Goal: Transaction & Acquisition: Obtain resource

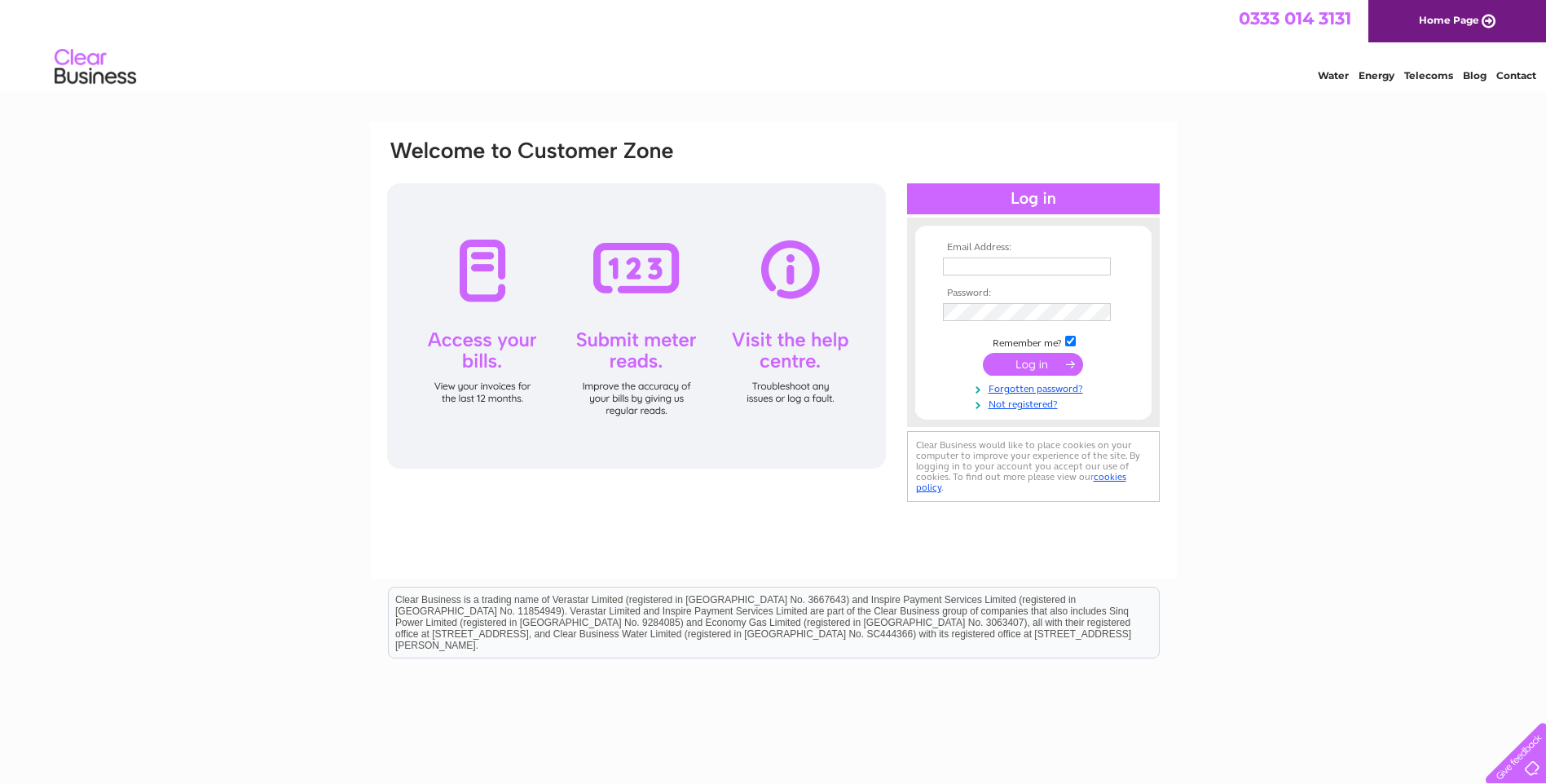
type input "accounts@cowiesburn.co.uk"
click at [1038, 360] on input "submit" at bounding box center [1033, 364] width 100 height 23
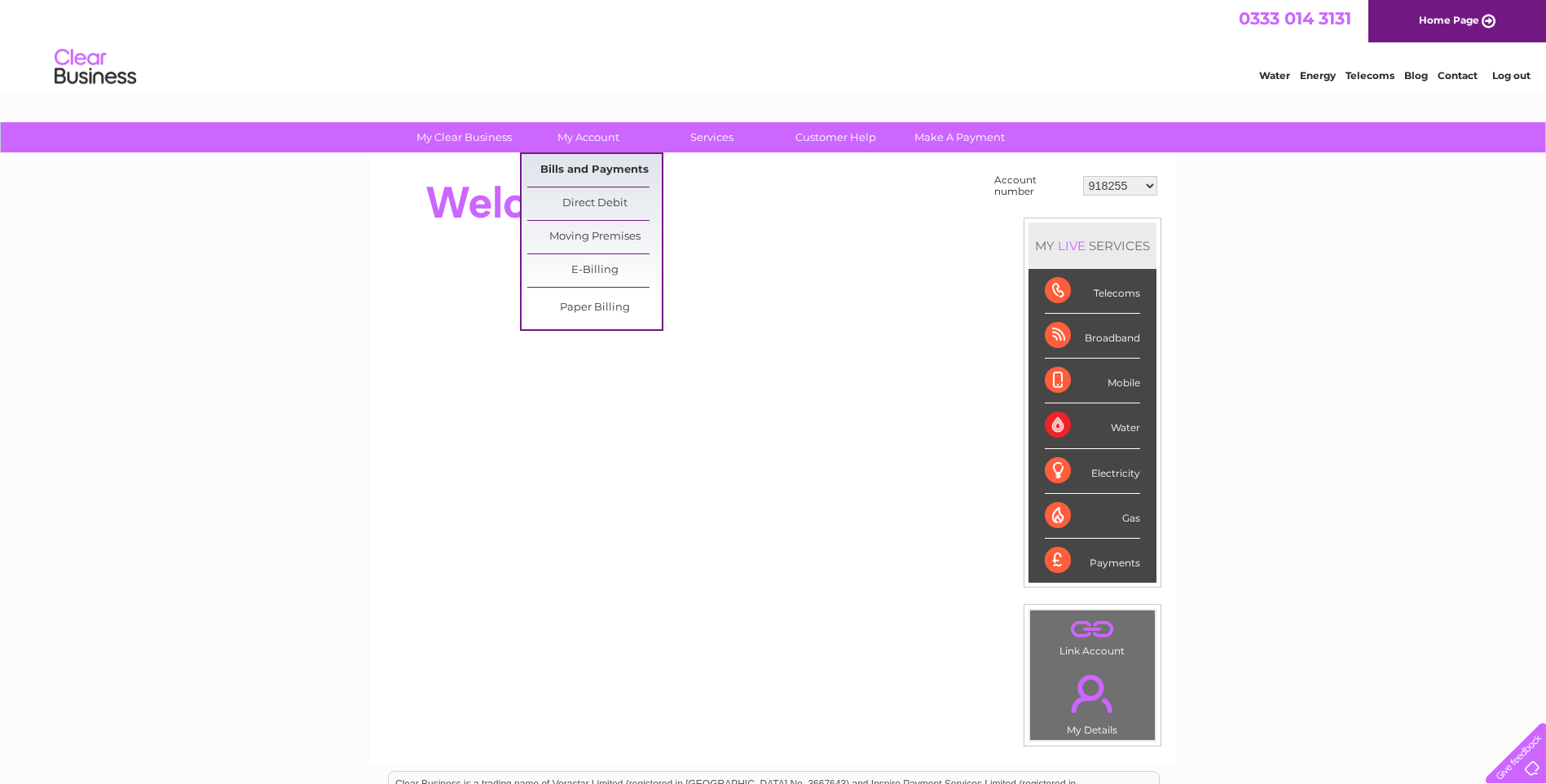
click at [558, 169] on link "Bills and Payments" at bounding box center [594, 170] width 135 height 33
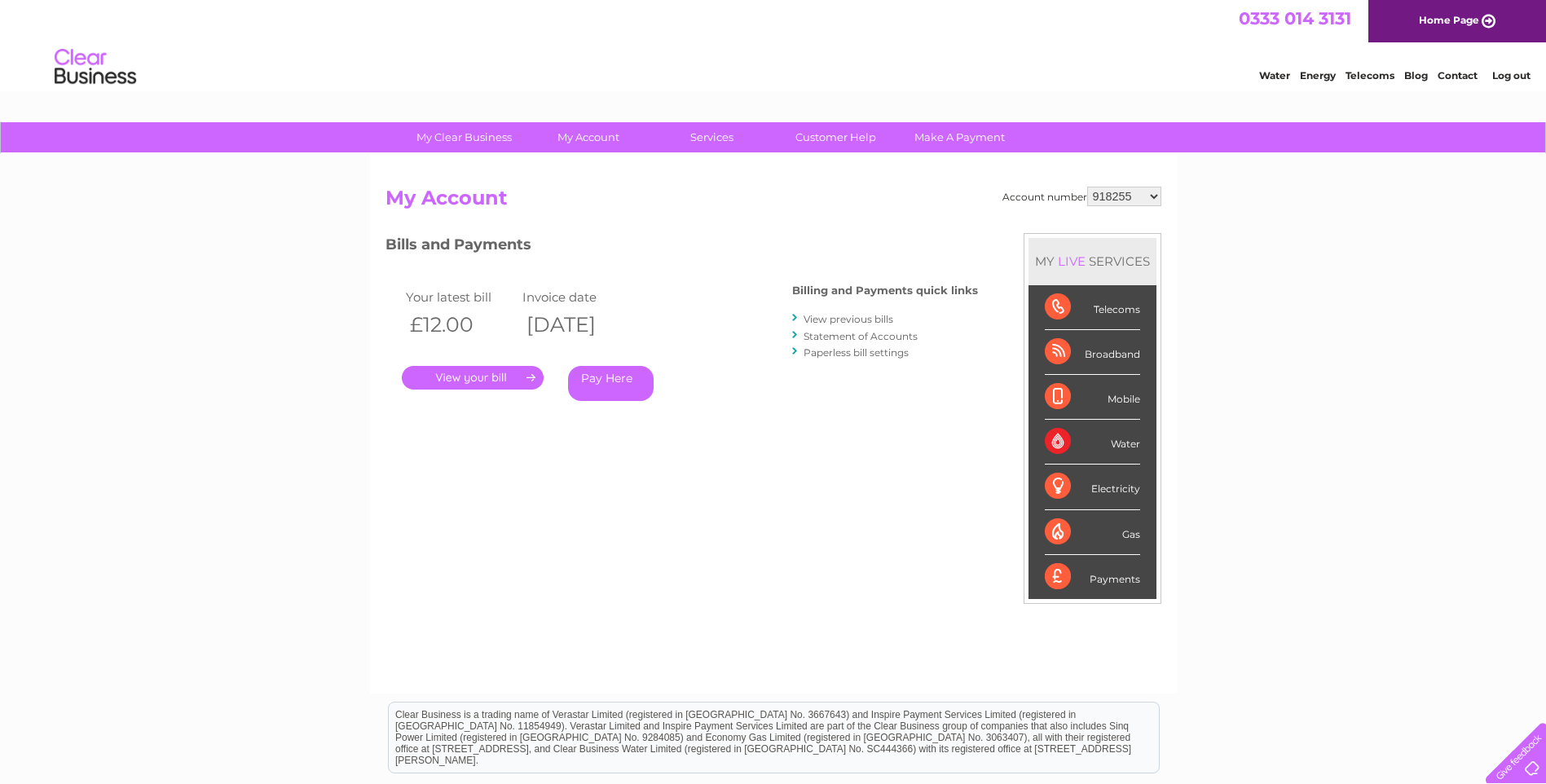
click at [1136, 200] on select "918255 918931 935260 954825 976031 976375 983619 987526 991567 1080197 1090330 …" at bounding box center [1123, 196] width 74 height 20
select select "918931"
click at [1087, 186] on select "918255 918931 935260 954825 976031 976375 983619 987526 991567 1080197 1090330 …" at bounding box center [1123, 196] width 74 height 20
click at [1135, 200] on select "918255 918931 935260 954825 976031 976375 983619 987526 991567 1080197 1090330 …" at bounding box center [1123, 196] width 74 height 20
select select "935260"
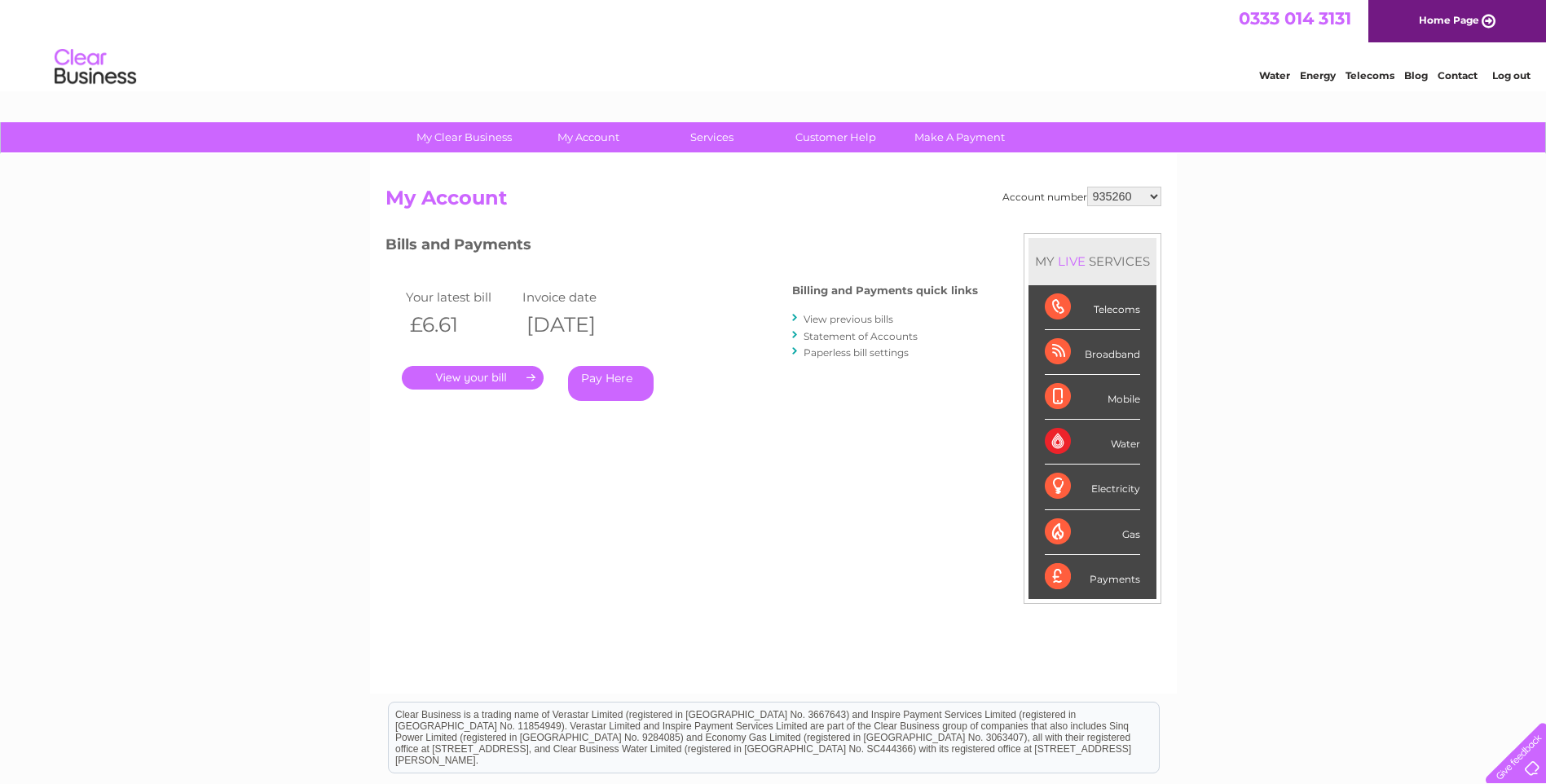
click at [1087, 186] on select "918255 918931 935260 954825 976031 976375 983619 987526 991567 1080197 1090330 …" at bounding box center [1123, 196] width 74 height 20
click at [467, 374] on link "." at bounding box center [473, 377] width 142 height 24
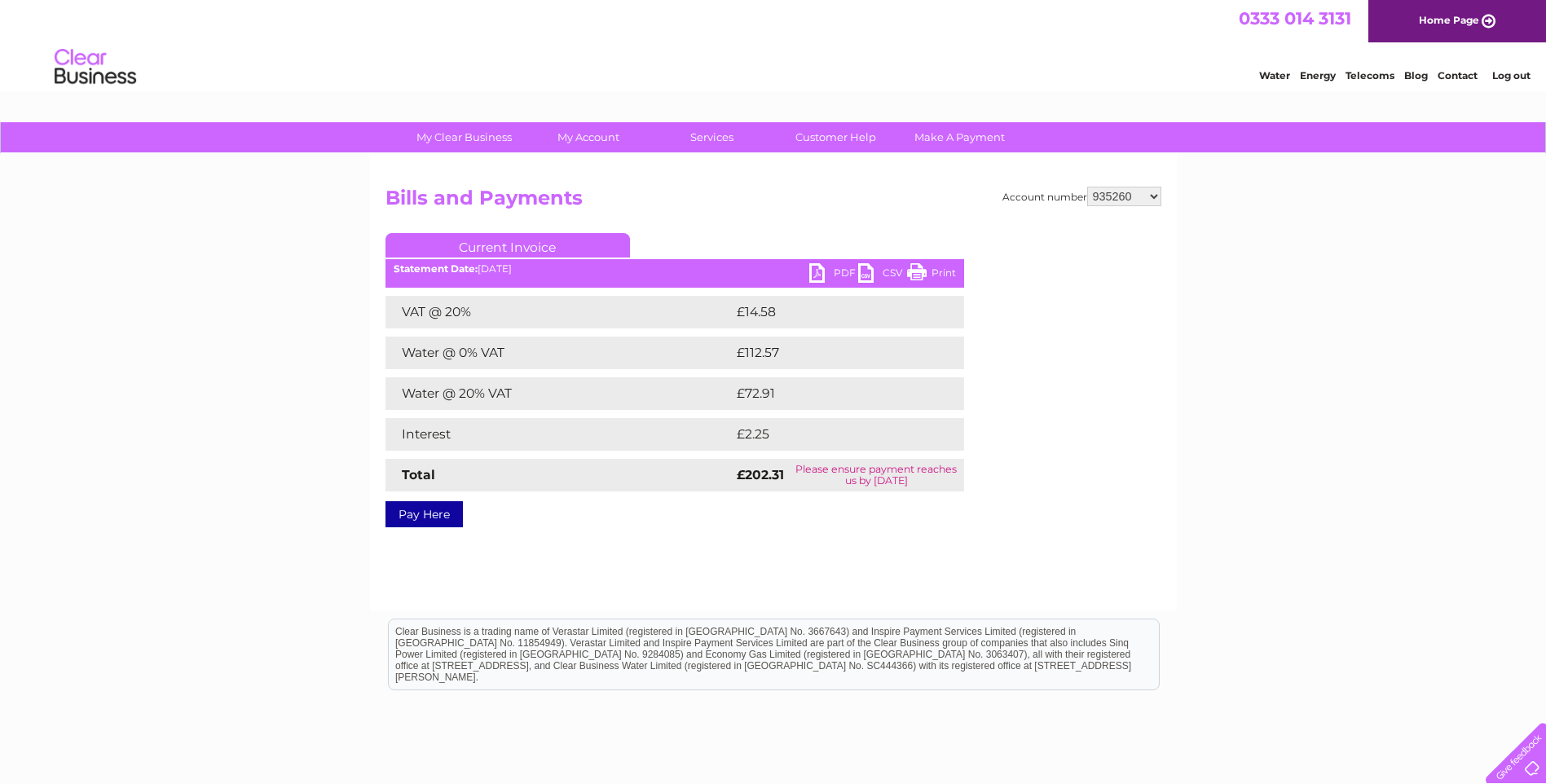
click at [839, 264] on link "PDF" at bounding box center [833, 275] width 49 height 24
drag, startPoint x: 905, startPoint y: 219, endPoint x: 985, endPoint y: 221, distance: 80.0
click at [905, 219] on div "Account number 918255 918931 935260 954825 976031 976375 983619 987526 991567 1…" at bounding box center [773, 354] width 776 height 335
click at [1138, 201] on select "918255 918931 935260 954825 976031 976375 983619 987526 991567 1080197 1090330 …" at bounding box center [1123, 196] width 74 height 20
select select "918255"
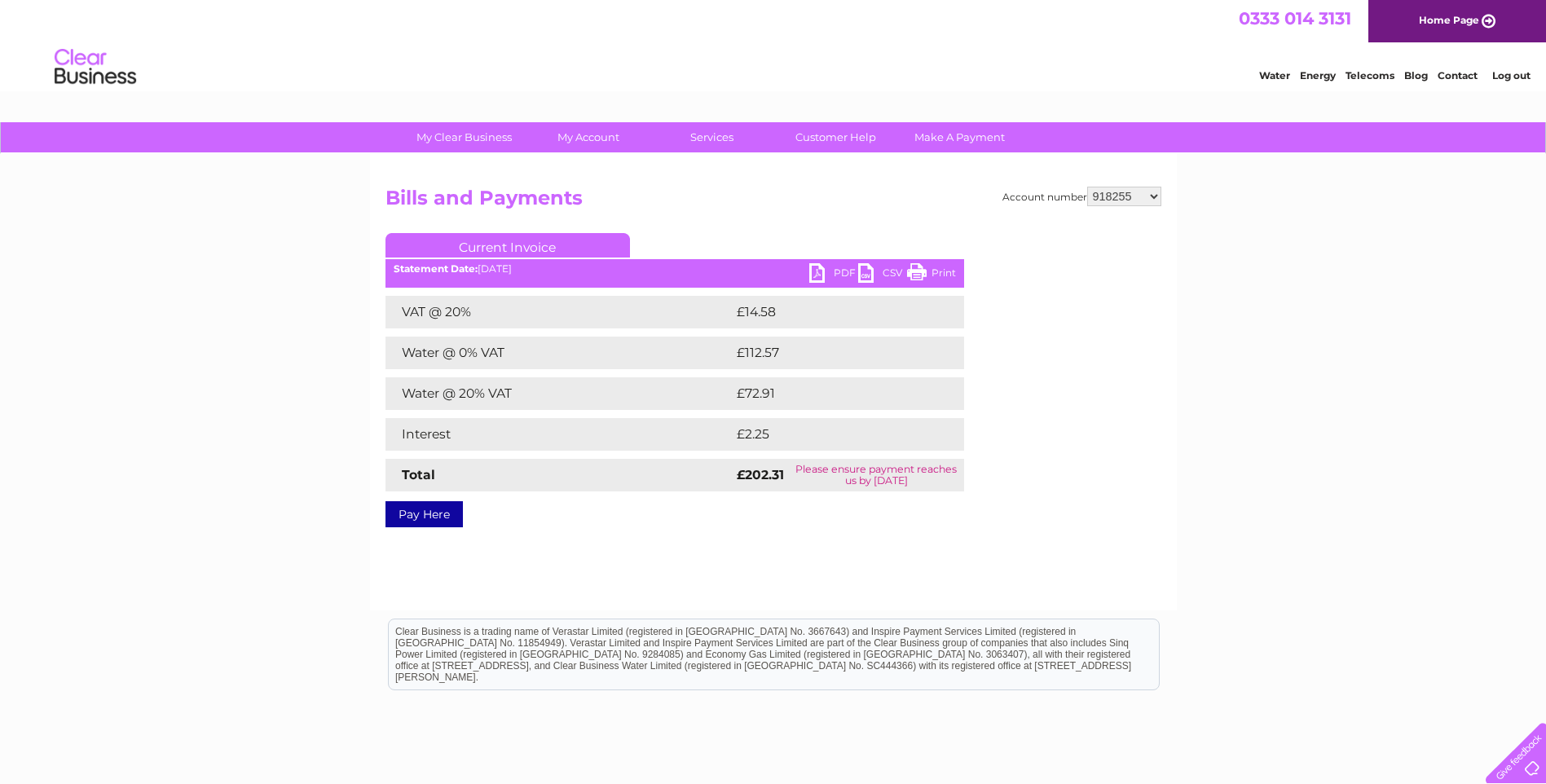
click at [1087, 186] on select "918255 918931 935260 954825 976031 976375 983619 987526 991567 1080197 1090330 …" at bounding box center [1123, 196] width 74 height 20
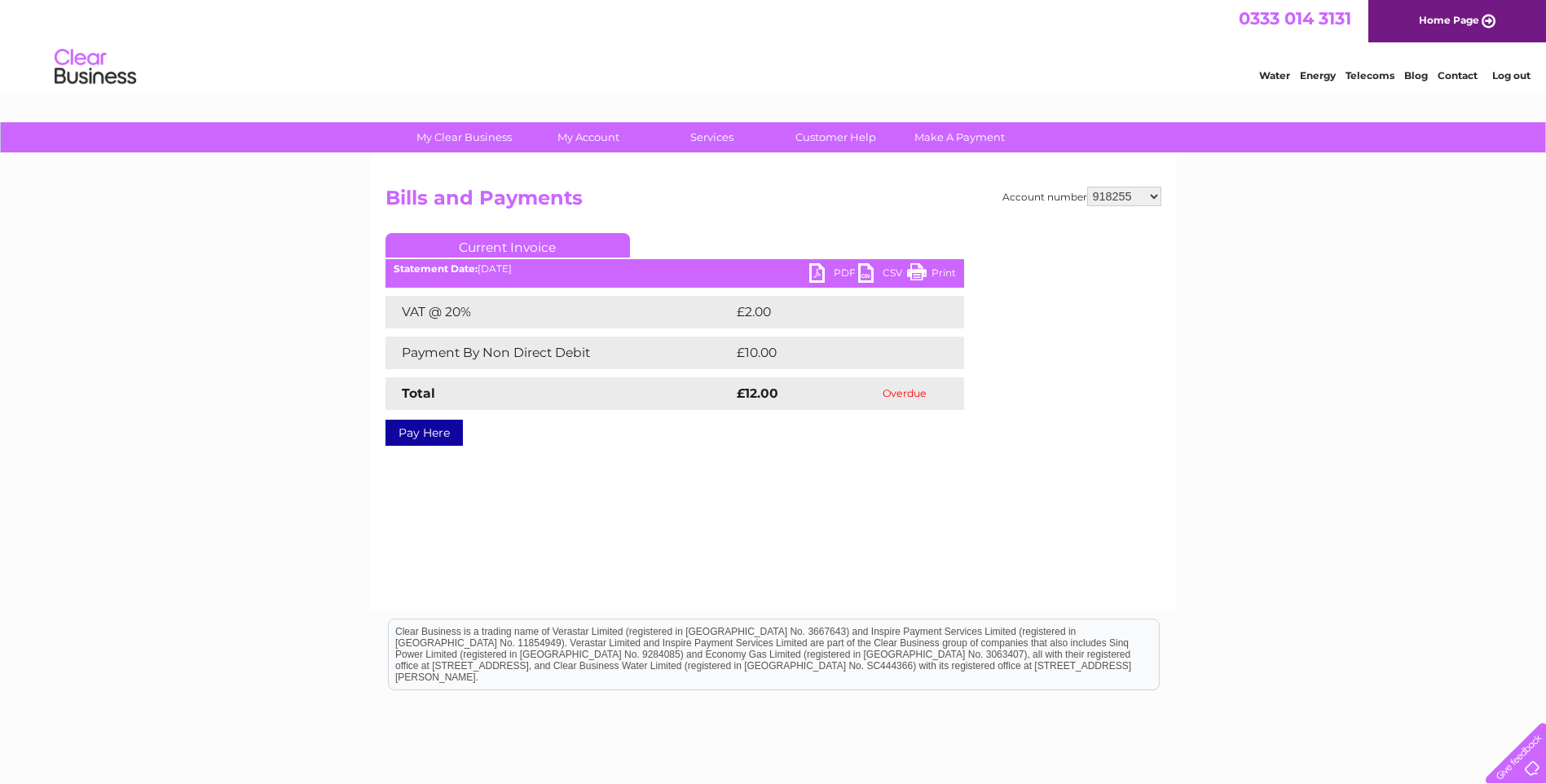
drag, startPoint x: 0, startPoint y: 0, endPoint x: 1142, endPoint y: 200, distance: 1159.4
click at [1142, 200] on select "918255 918931 935260 954825 976031 976375 983619 987526 991567 1080197 1090330 …" at bounding box center [1123, 196] width 74 height 20
select select "918931"
click at [1087, 186] on select "918255 918931 935260 954825 976031 976375 983619 987526 991567 1080197 1090330 …" at bounding box center [1123, 196] width 74 height 20
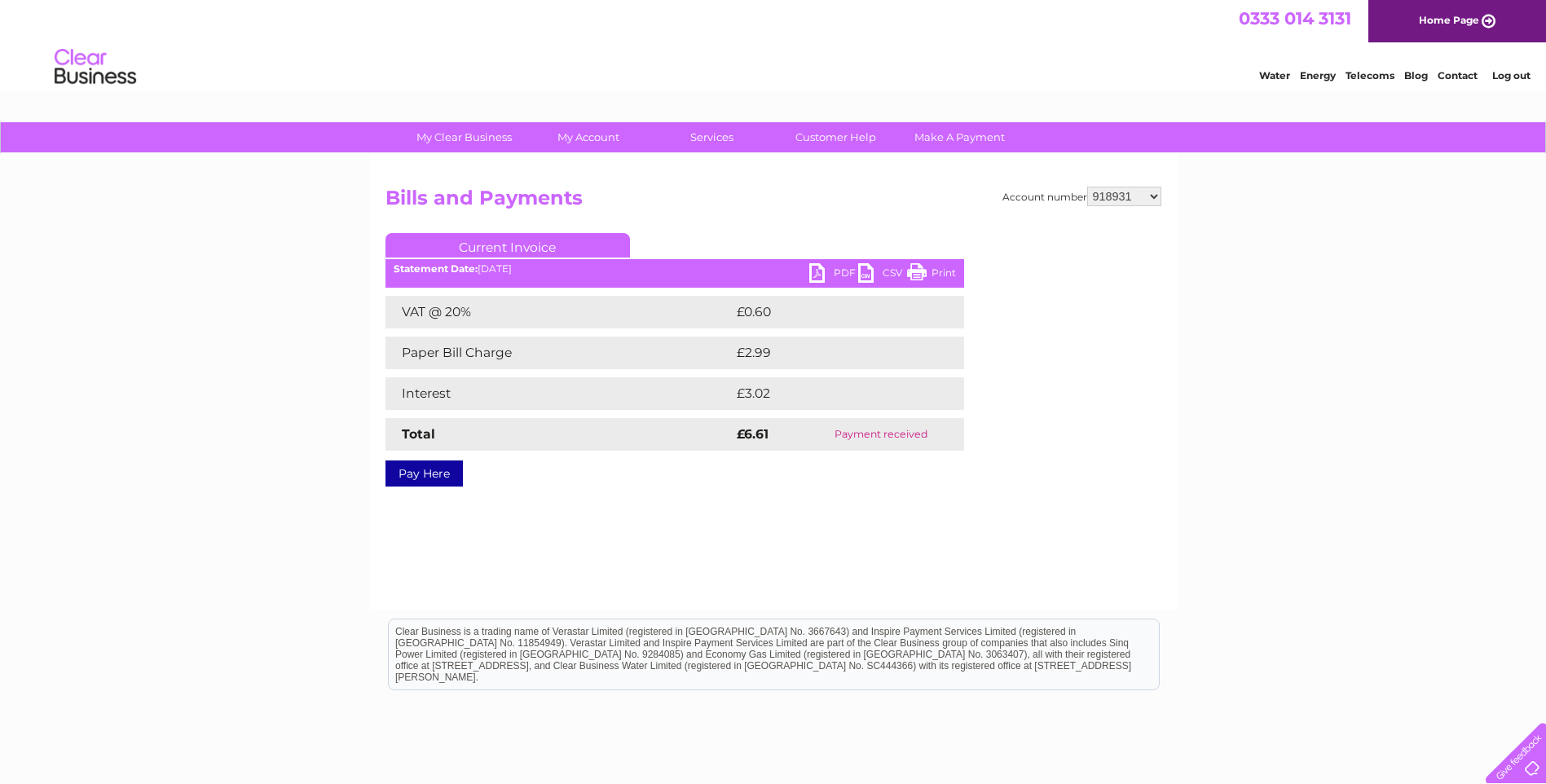
click at [1148, 200] on select "918255 918931 935260 954825 976031 976375 983619 987526 991567 1080197 1090330 …" at bounding box center [1123, 196] width 74 height 20
select select "954825"
click at [1087, 186] on select "918255 918931 935260 954825 976031 976375 983619 987526 991567 1080197 1090330 …" at bounding box center [1123, 196] width 74 height 20
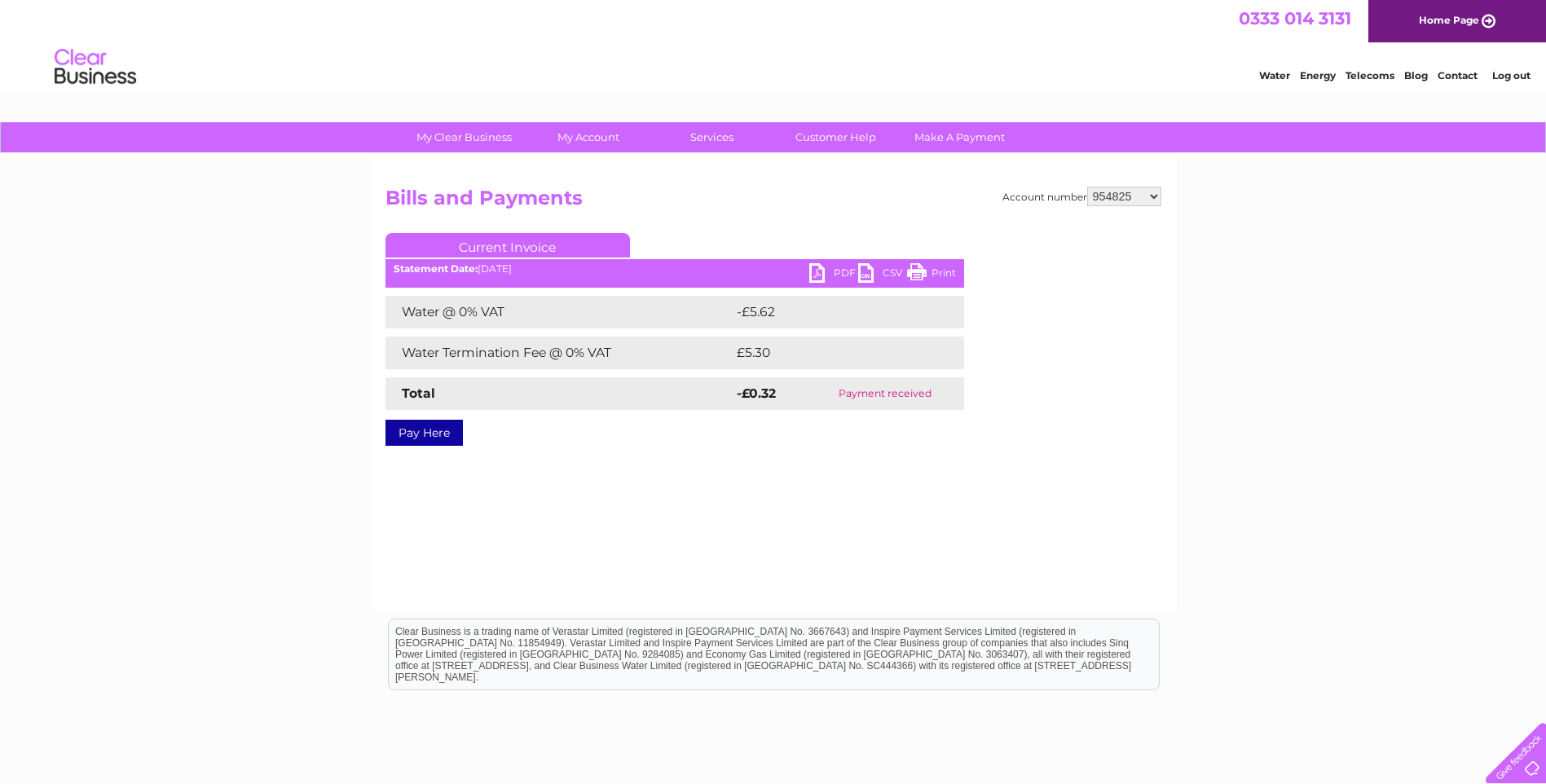
click at [1121, 197] on select "918255 918931 935260 954825 976031 976375 983619 987526 991567 1080197 1090330 …" at bounding box center [1123, 196] width 74 height 20
select select "976031"
click at [1087, 186] on select "918255 918931 935260 954825 976031 976375 983619 987526 991567 1080197 1090330 …" at bounding box center [1123, 196] width 74 height 20
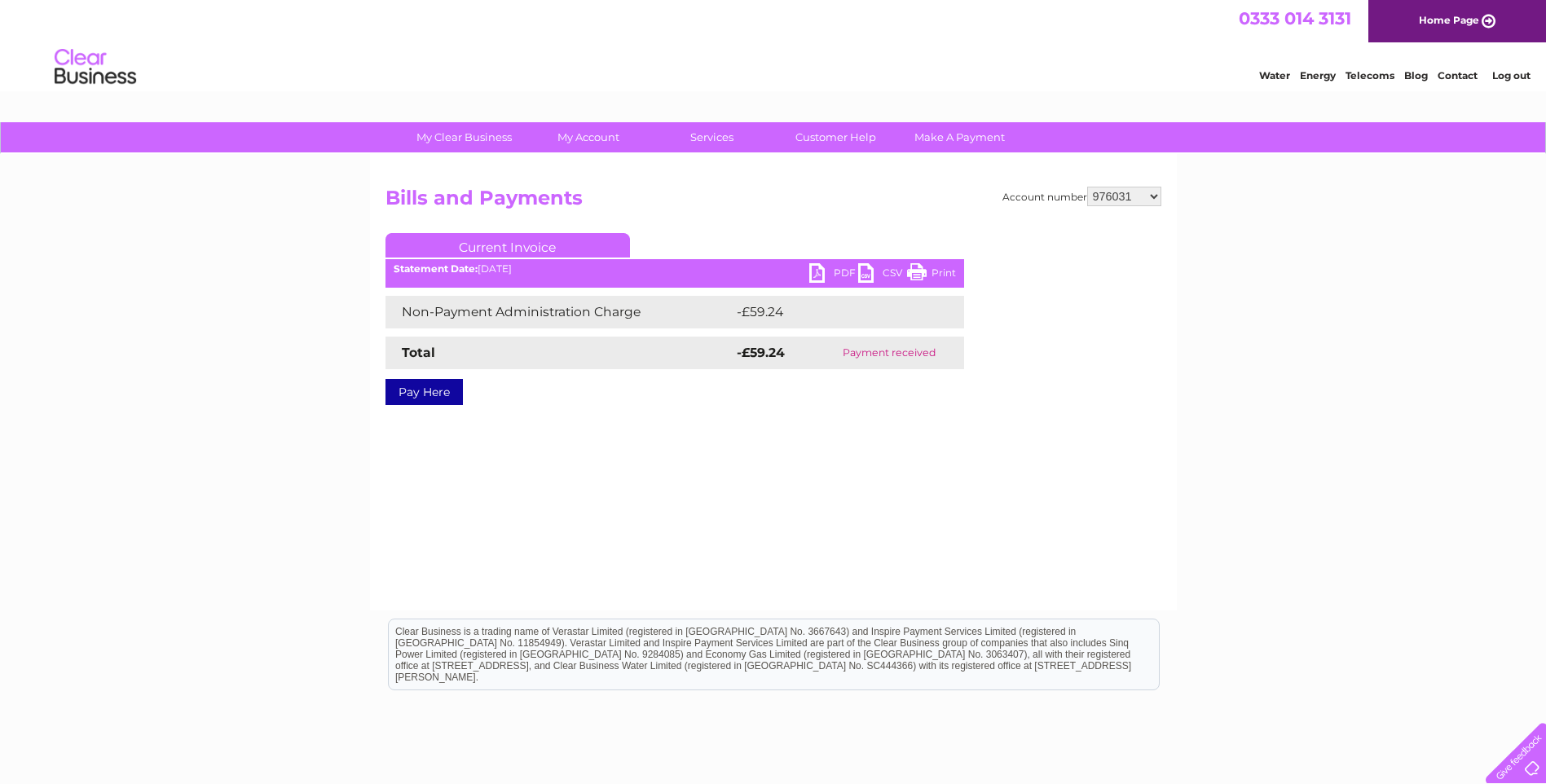
click at [1135, 199] on select "918255 918931 935260 954825 976031 976375 983619 987526 991567 1080197 1090330 …" at bounding box center [1123, 196] width 74 height 20
select select "976375"
click at [1087, 186] on select "918255 918931 935260 954825 976031 976375 983619 987526 991567 1080197 1090330 …" at bounding box center [1123, 196] width 74 height 20
click at [1151, 193] on select "918255 918931 935260 954825 976031 976375 983619 987526 991567 1080197 1090330 …" at bounding box center [1123, 196] width 74 height 20
select select "983619"
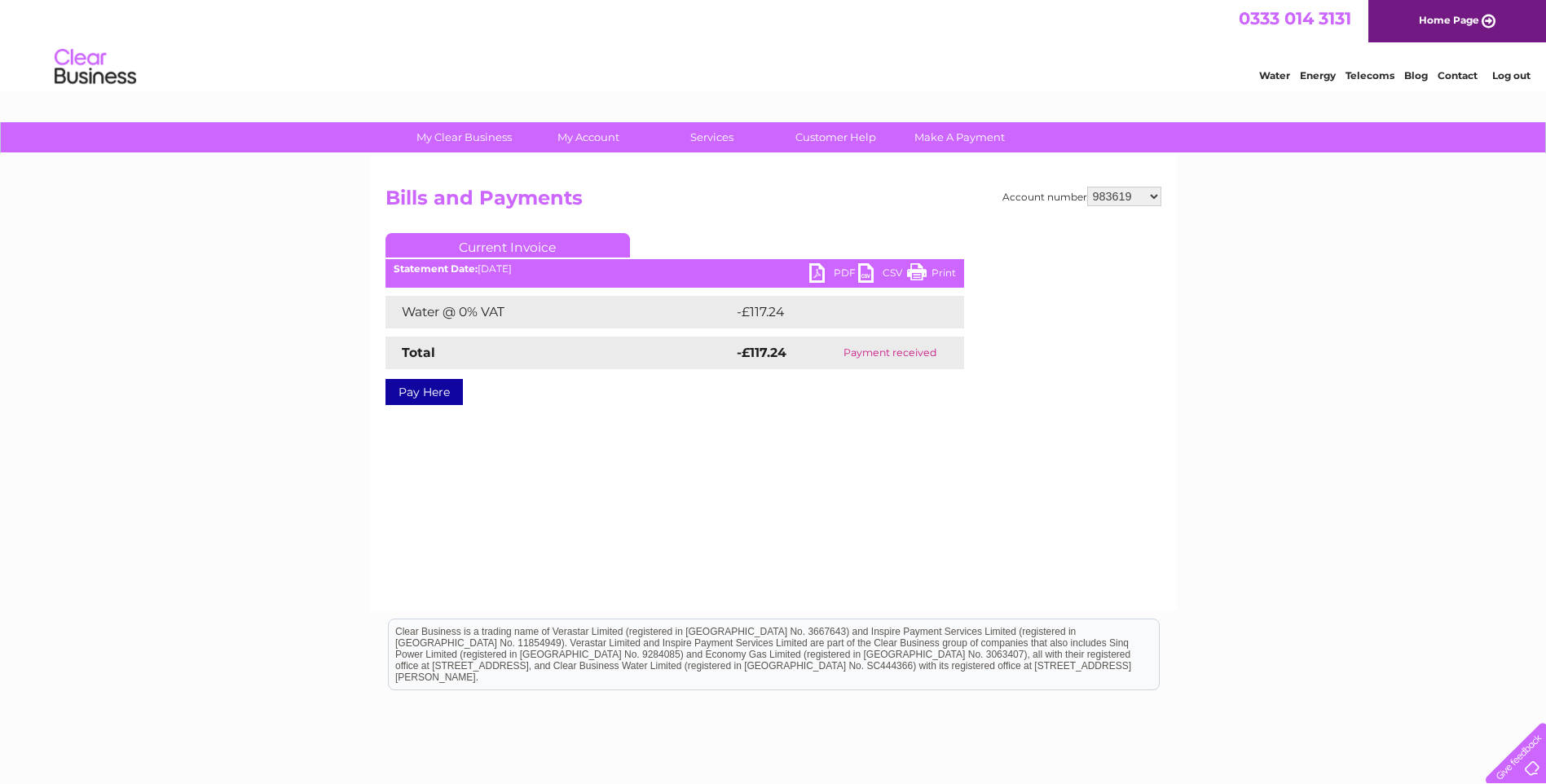
click at [1087, 186] on select "918255 918931 935260 954825 976031 976375 983619 987526 991567 1080197 1090330 …" at bounding box center [1123, 196] width 74 height 20
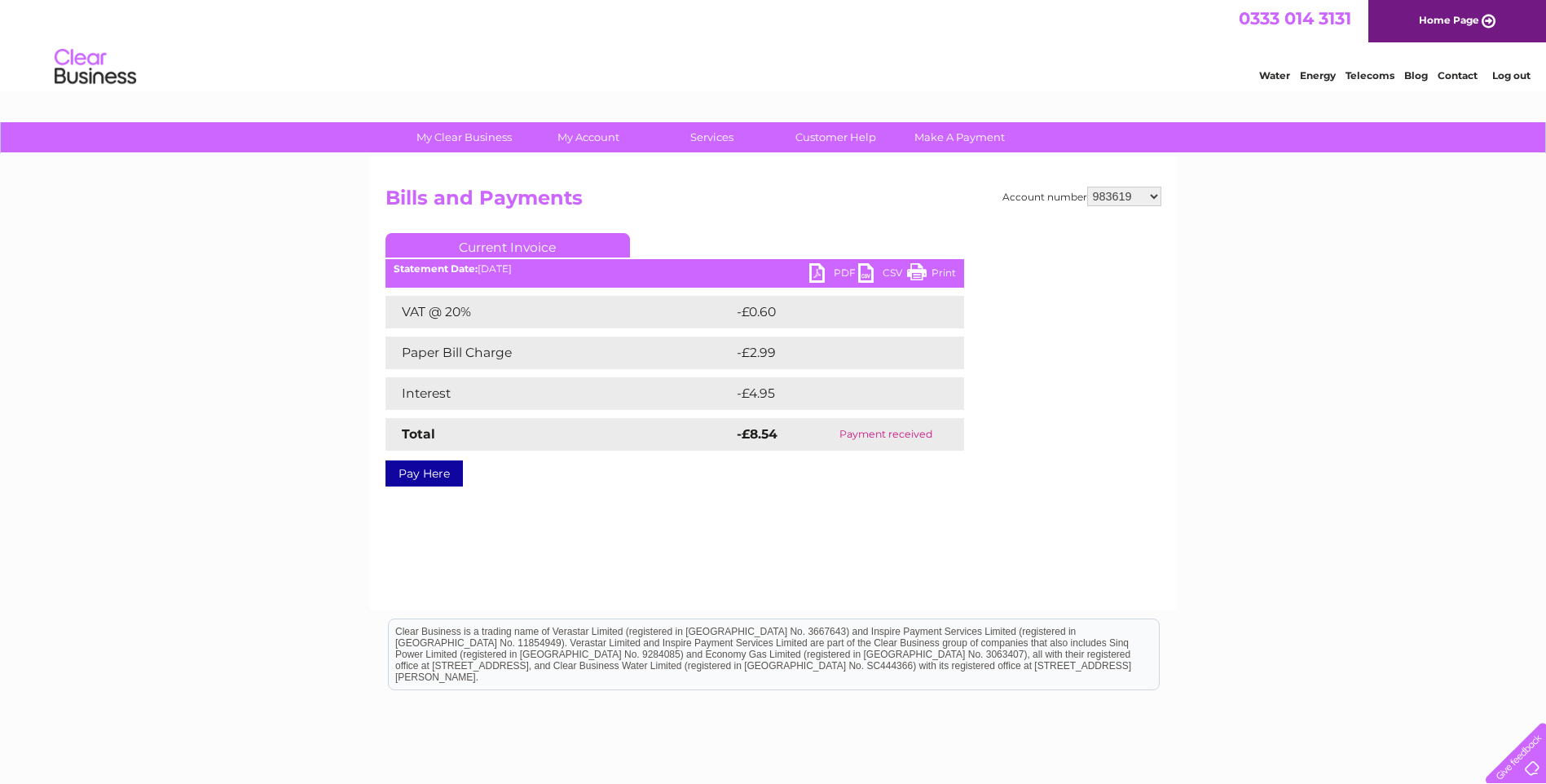
click at [1126, 197] on select "918255 918931 935260 954825 976031 976375 983619 987526 991567 1080197 1090330 …" at bounding box center [1123, 196] width 74 height 20
select select "987526"
click at [1087, 186] on select "918255 918931 935260 954825 976031 976375 983619 987526 991567 1080197 1090330 …" at bounding box center [1123, 196] width 74 height 20
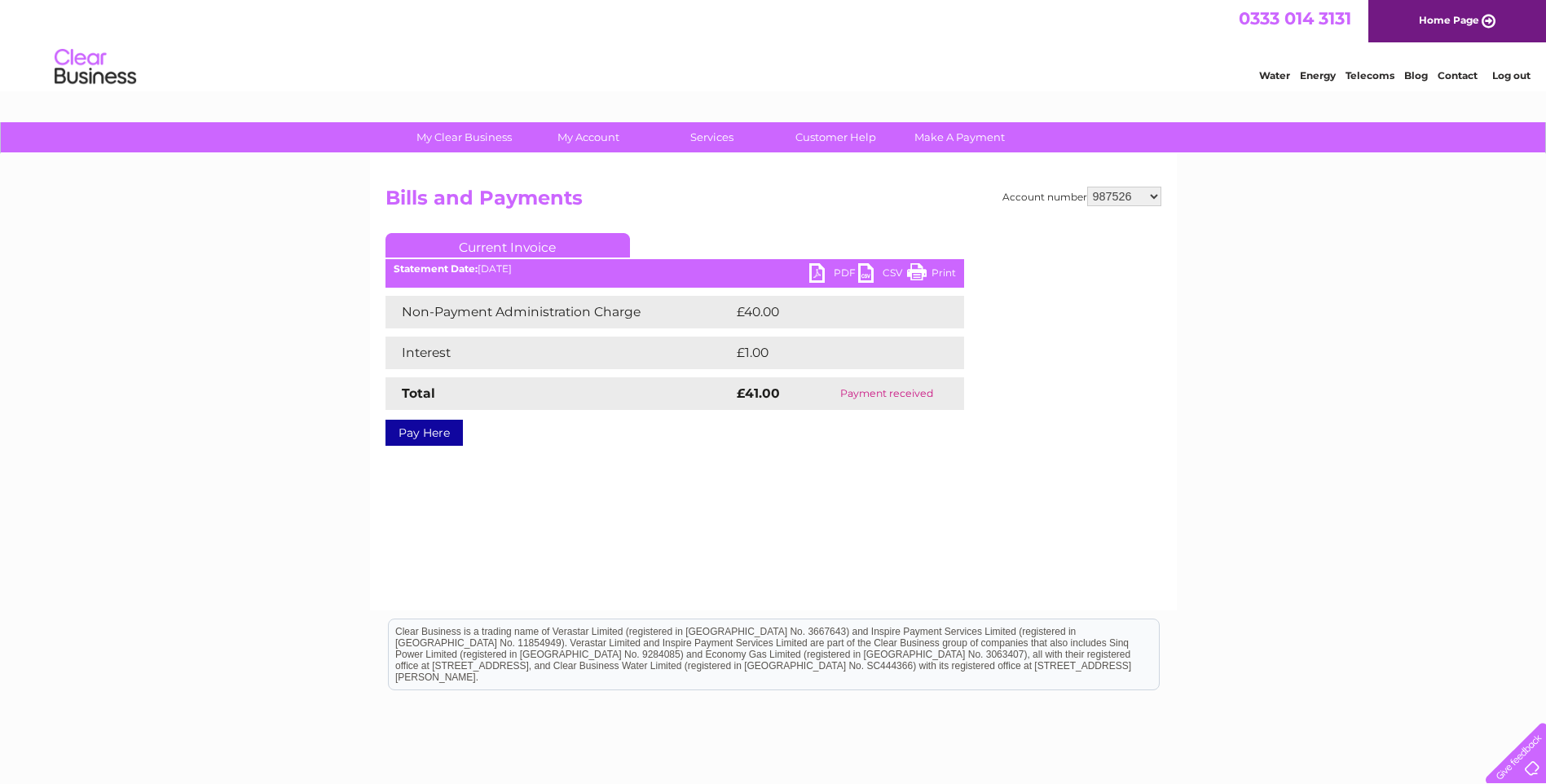
click at [1155, 198] on select "918255 918931 935260 954825 976031 976375 983619 987526 991567 1080197 1090330 …" at bounding box center [1123, 196] width 74 height 20
select select "991567"
click at [1087, 186] on select "918255 918931 935260 954825 976031 976375 983619 987526 991567 1080197 1090330 …" at bounding box center [1123, 196] width 74 height 20
click at [1135, 192] on select "918255 918931 935260 954825 976031 976375 983619 987526 991567 1080197 1090330 …" at bounding box center [1123, 196] width 74 height 20
select select "1080197"
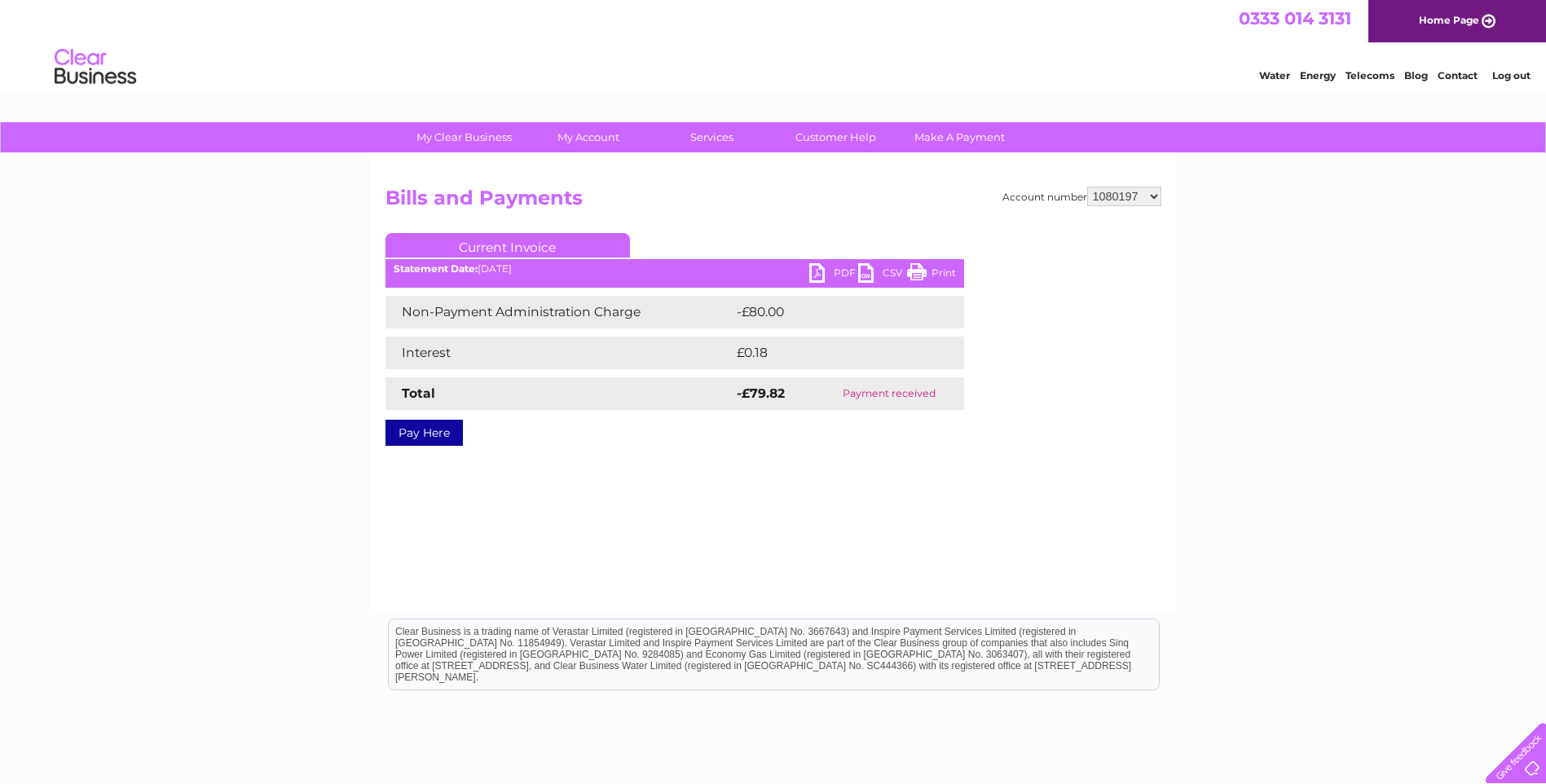
click at [1087, 186] on select "918255 918931 935260 954825 976031 976375 983619 987526 991567 1080197 1090330 …" at bounding box center [1123, 196] width 74 height 20
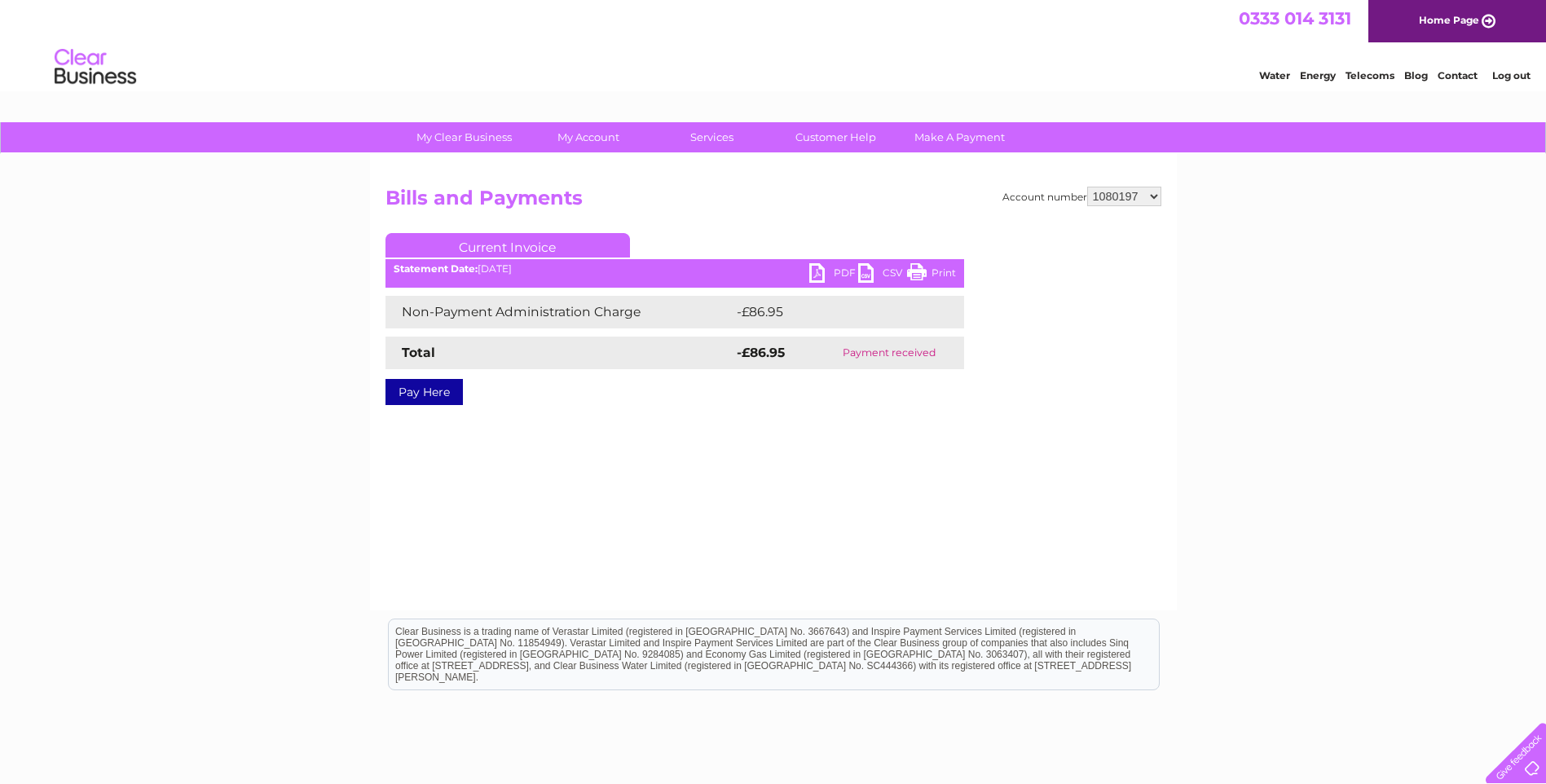
click at [1153, 191] on select "918255 918931 935260 954825 976031 976375 983619 987526 991567 1080197 1090330 …" at bounding box center [1123, 196] width 74 height 20
select select "1090330"
click at [1087, 186] on select "918255 918931 935260 954825 976031 976375 983619 987526 991567 1080197 1090330 …" at bounding box center [1123, 196] width 74 height 20
click at [1151, 191] on select "918255 918931 935260 954825 976031 976375 983619 987526 991567 1080197 1090330 …" at bounding box center [1123, 196] width 74 height 20
select select "1091910"
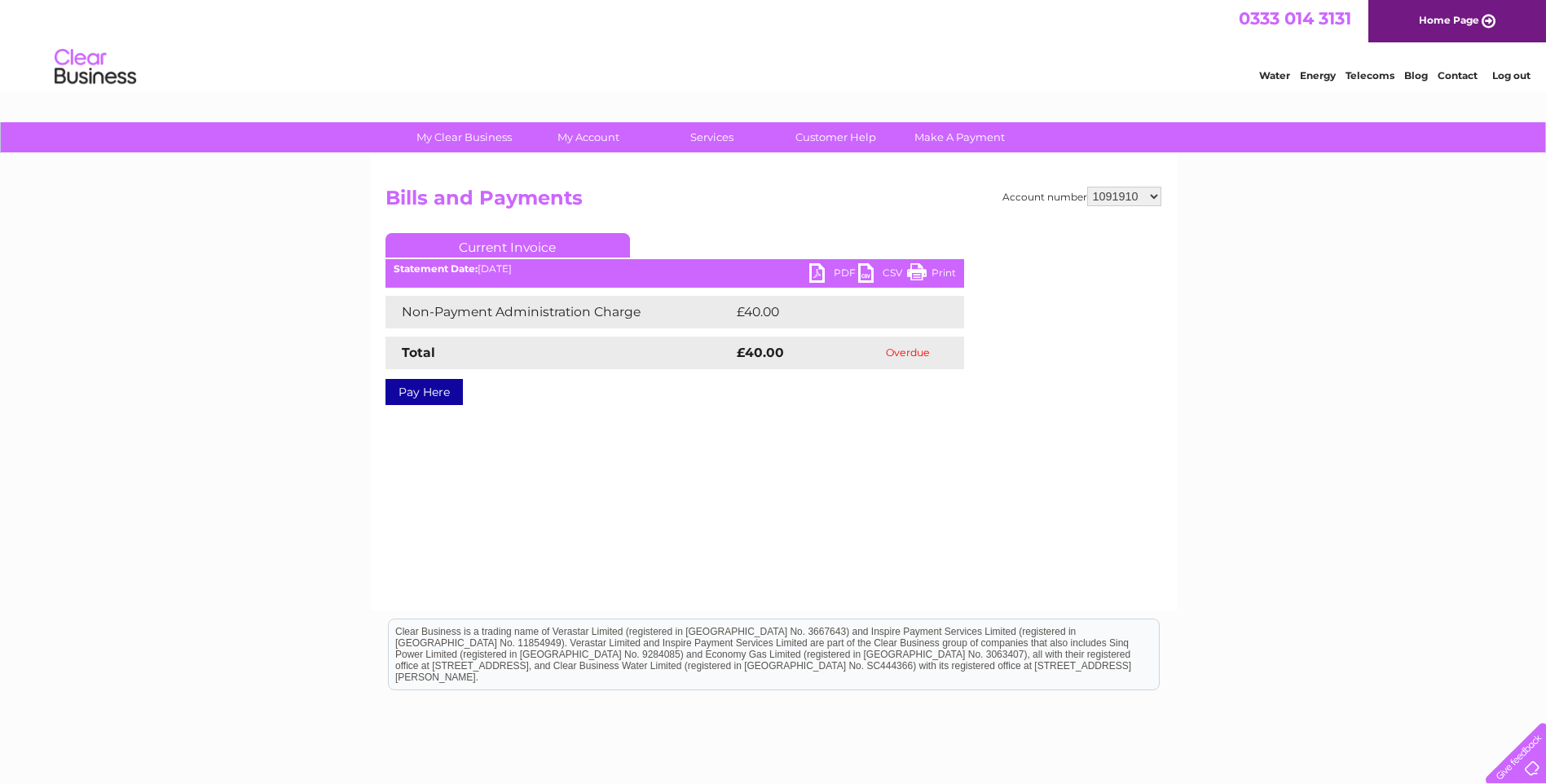
click at [1087, 186] on select "918255 918931 935260 954825 976031 976375 983619 987526 991567 1080197 1090330 …" at bounding box center [1123, 196] width 74 height 20
click at [834, 274] on link "PDF" at bounding box center [833, 275] width 49 height 24
click at [1113, 197] on select "918255 918931 935260 954825 976031 976375 983619 987526 991567 1080197 1090330 …" at bounding box center [1123, 196] width 74 height 20
select select "1118225"
click at [1087, 186] on select "918255 918931 935260 954825 976031 976375 983619 987526 991567 1080197 1090330 …" at bounding box center [1123, 196] width 74 height 20
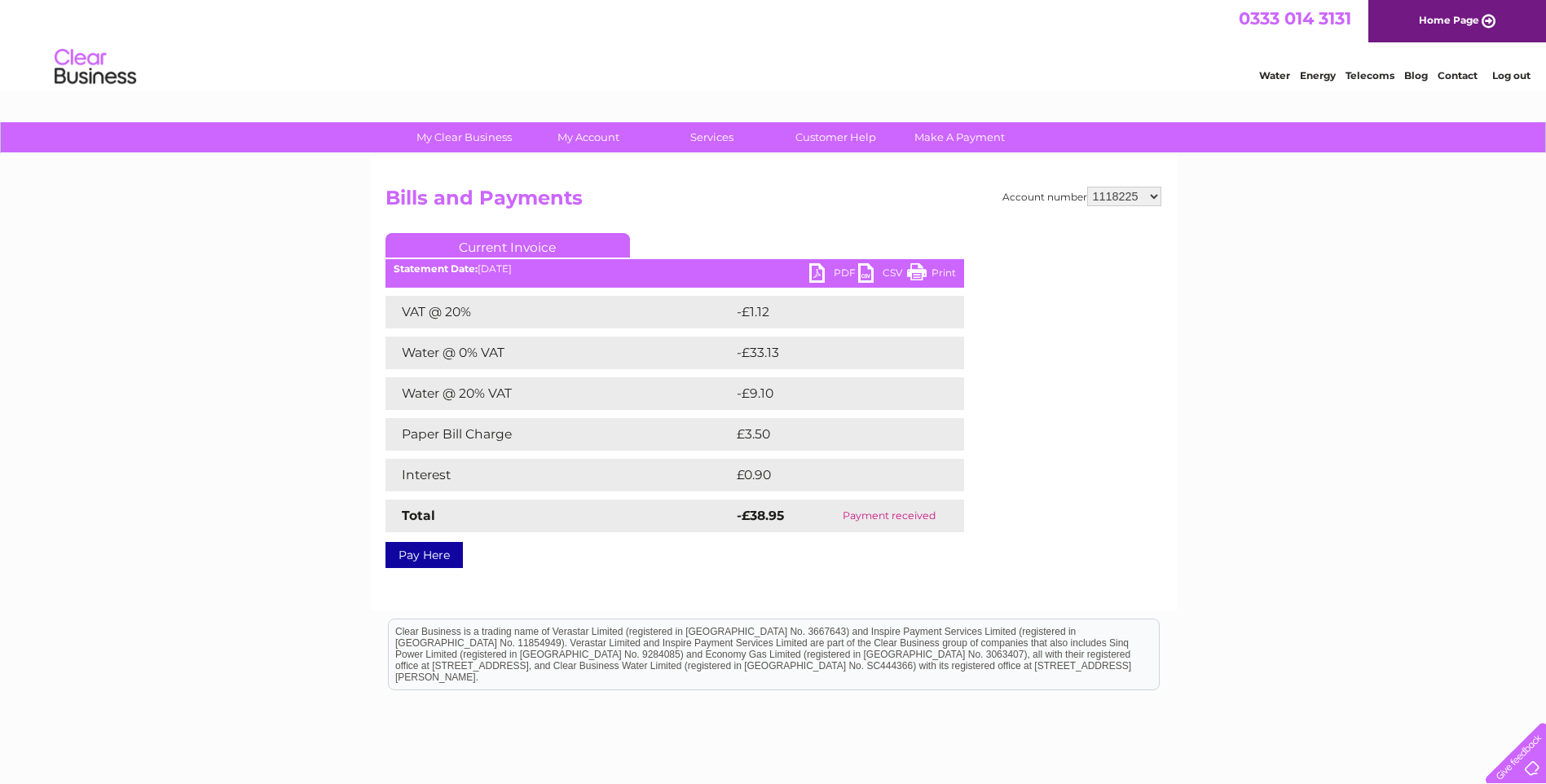
click at [1103, 193] on select "918255 918931 935260 954825 976031 976375 983619 987526 991567 1080197 1090330 …" at bounding box center [1123, 196] width 74 height 20
select select "1122489"
click at [1087, 186] on select "918255 918931 935260 954825 976031 976375 983619 987526 991567 1080197 1090330 …" at bounding box center [1123, 196] width 74 height 20
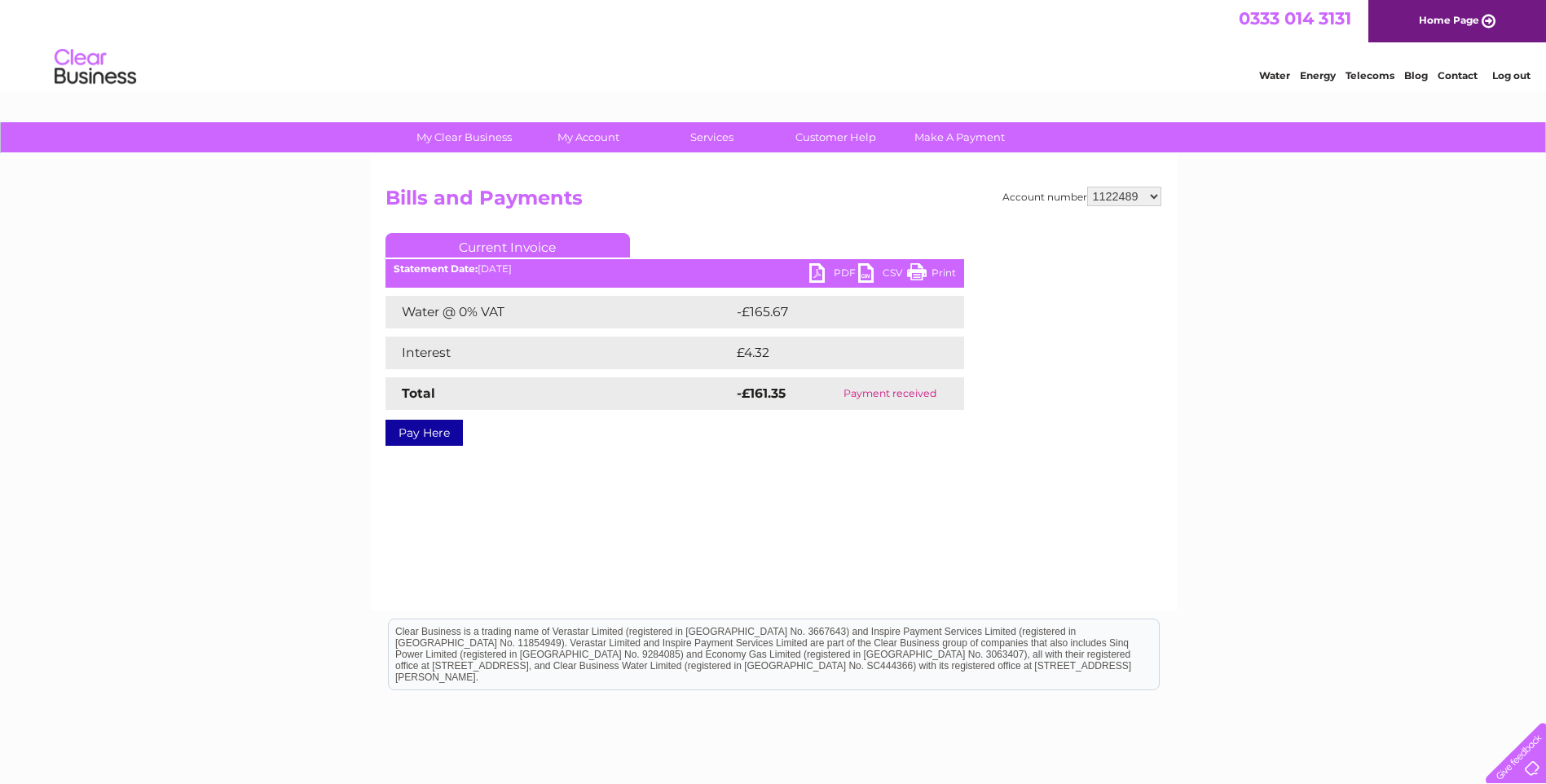
click at [1132, 184] on div "Account number 918255 918931 935260 954825 976031 976375 983619 987526 991567 1…" at bounding box center [773, 382] width 807 height 456
click at [1137, 189] on select "918255 918931 935260 954825 976031 976375 983619 987526 991567 1080197 1090330 …" at bounding box center [1123, 196] width 74 height 20
select select "1124891"
click at [1087, 186] on select "918255 918931 935260 954825 976031 976375 983619 987526 991567 1080197 1090330 …" at bounding box center [1123, 196] width 74 height 20
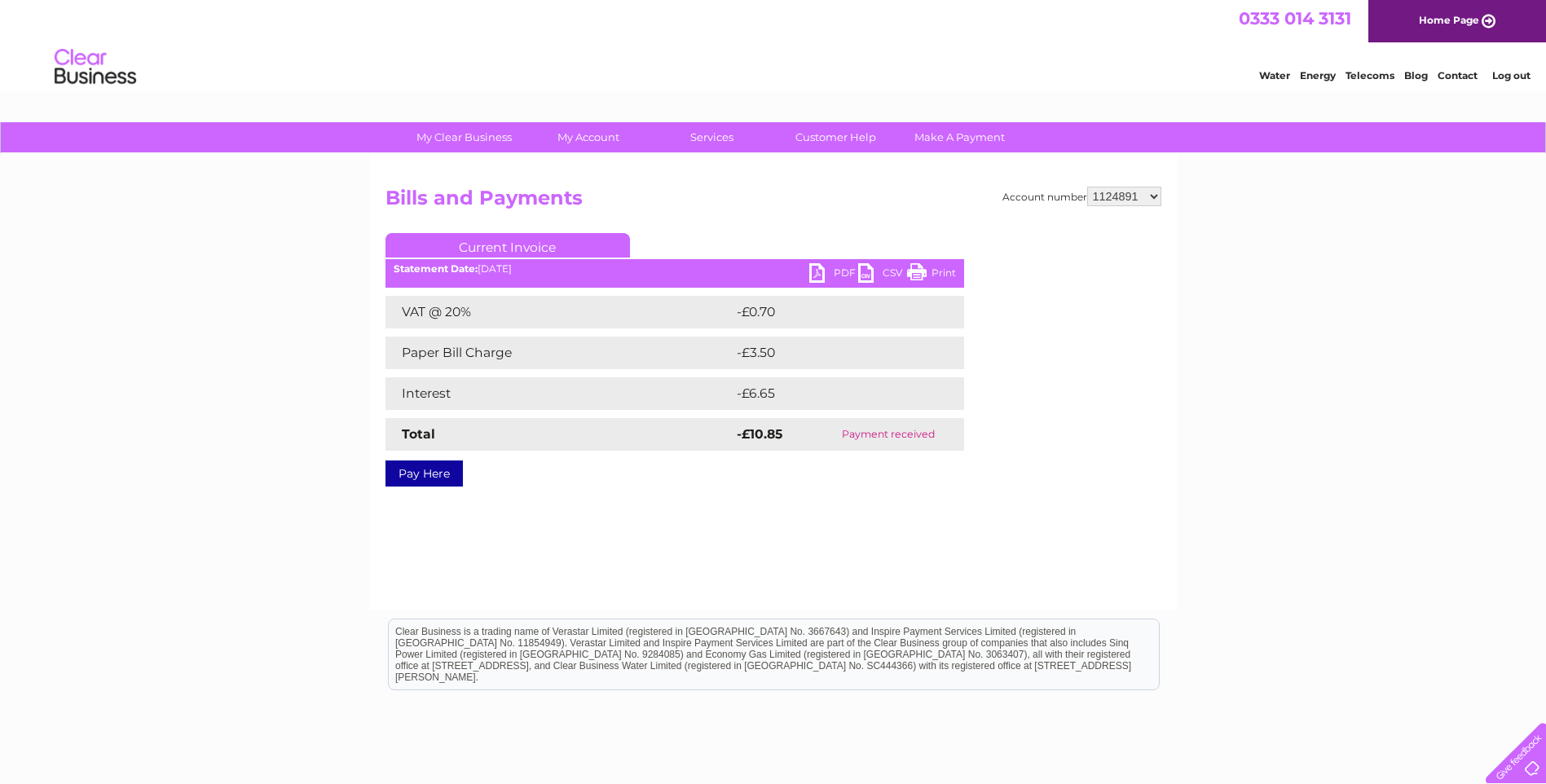
click at [1151, 197] on select "918255 918931 935260 954825 976031 976375 983619 987526 991567 1080197 1090330 …" at bounding box center [1123, 196] width 74 height 20
select select "1137220"
click at [1087, 186] on select "918255 918931 935260 954825 976031 976375 983619 987526 991567 1080197 1090330 …" at bounding box center [1123, 196] width 74 height 20
click at [839, 268] on link "PDF" at bounding box center [833, 275] width 49 height 24
drag, startPoint x: 1121, startPoint y: 197, endPoint x: 1135, endPoint y: 197, distance: 14.0
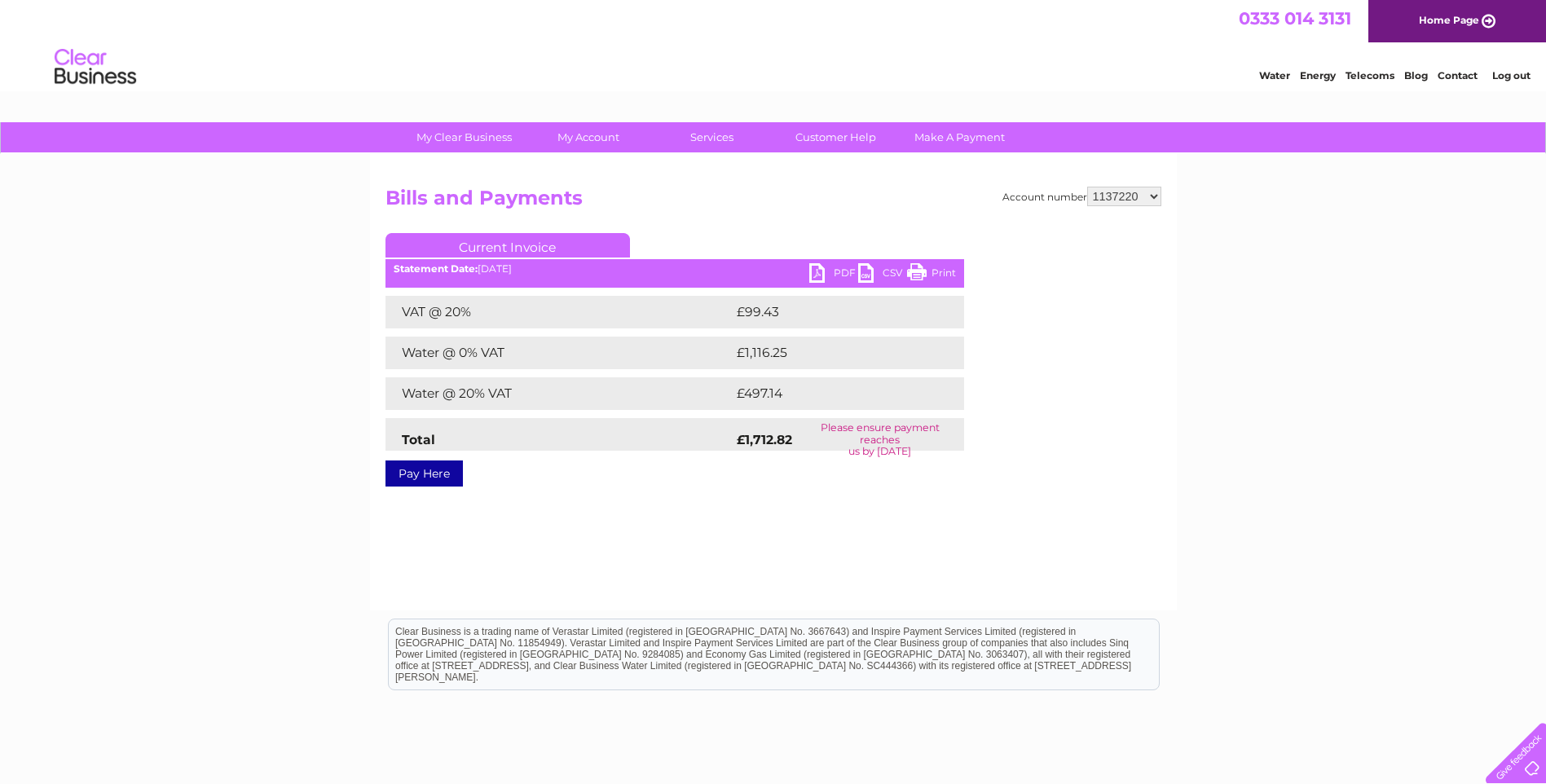
click at [1121, 197] on select "918255 918931 935260 954825 976031 976375 983619 987526 991567 1080197 1090330 …" at bounding box center [1123, 196] width 74 height 20
select select "1139987"
click at [1087, 186] on select "918255 918931 935260 954825 976031 976375 983619 987526 991567 1080197 1090330 …" at bounding box center [1123, 196] width 74 height 20
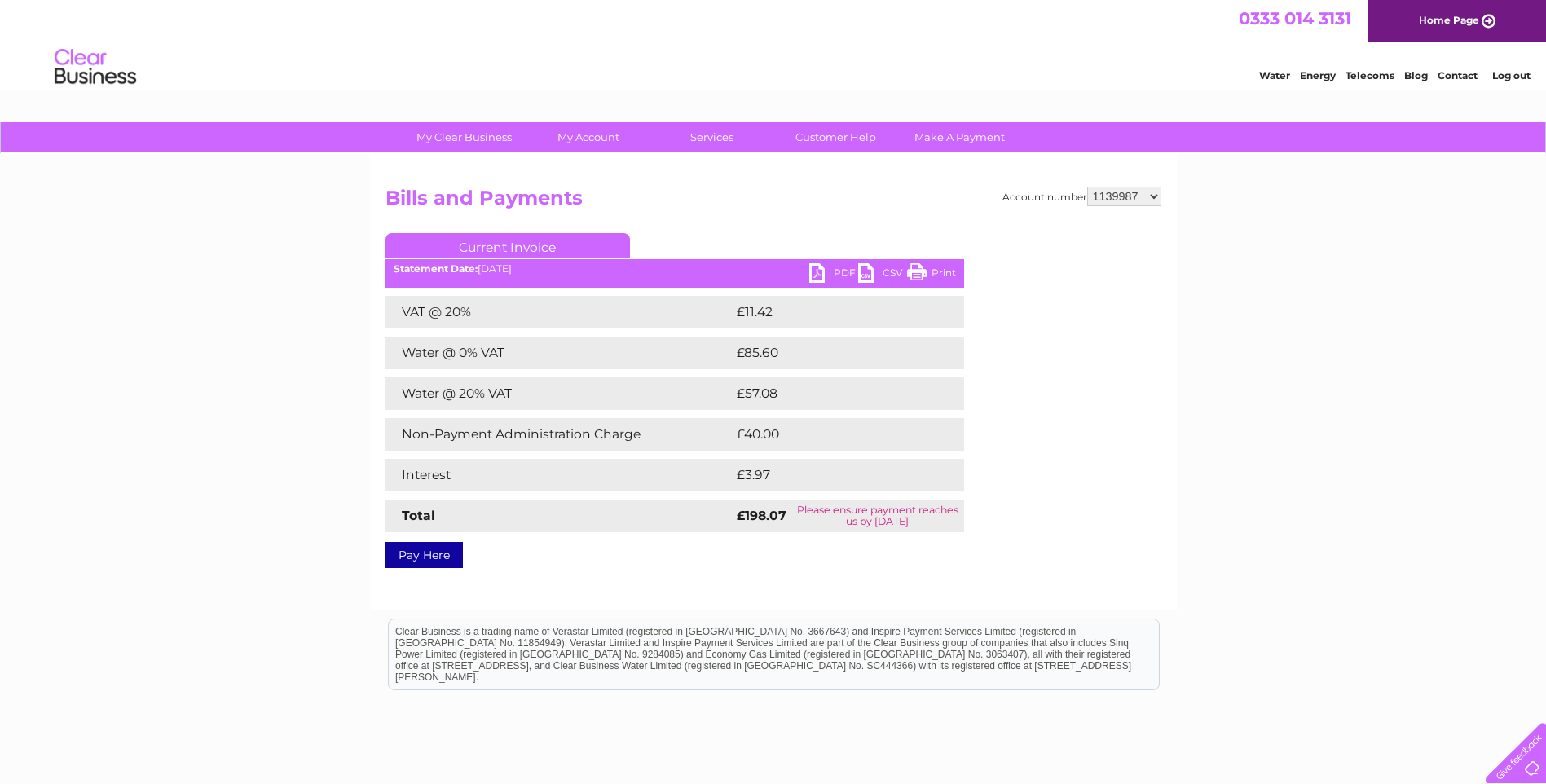
click at [845, 276] on link "PDF" at bounding box center [833, 275] width 49 height 24
click at [1127, 198] on select "918255 918931 935260 954825 976031 976375 983619 987526 991567 1080197 1090330 …" at bounding box center [1123, 196] width 74 height 20
select select "1146725"
click at [1087, 186] on select "918255 918931 935260 954825 976031 976375 983619 987526 991567 1080197 1090330 …" at bounding box center [1123, 196] width 74 height 20
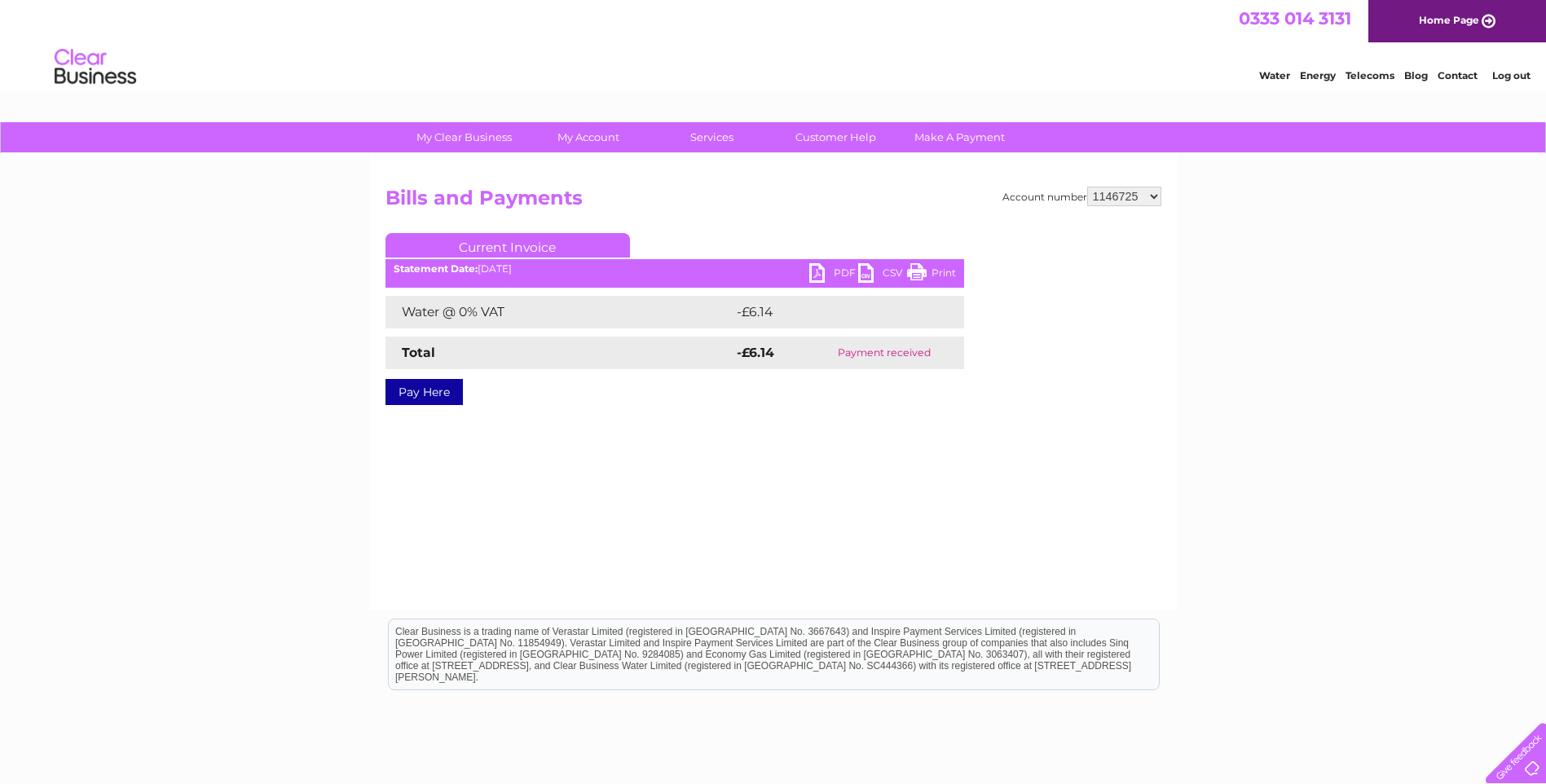
click at [1117, 198] on select "918255 918931 935260 954825 976031 976375 983619 987526 991567 1080197 1090330 …" at bounding box center [1123, 196] width 74 height 20
select select "1148016"
click at [1087, 186] on select "918255 918931 935260 954825 976031 976375 983619 987526 991567 1080197 1090330 …" at bounding box center [1123, 196] width 74 height 20
click at [1098, 199] on select "918255 918931 935260 954825 976031 976375 983619 987526 991567 1080197 1090330 …" at bounding box center [1123, 196] width 74 height 20
select select "3025132"
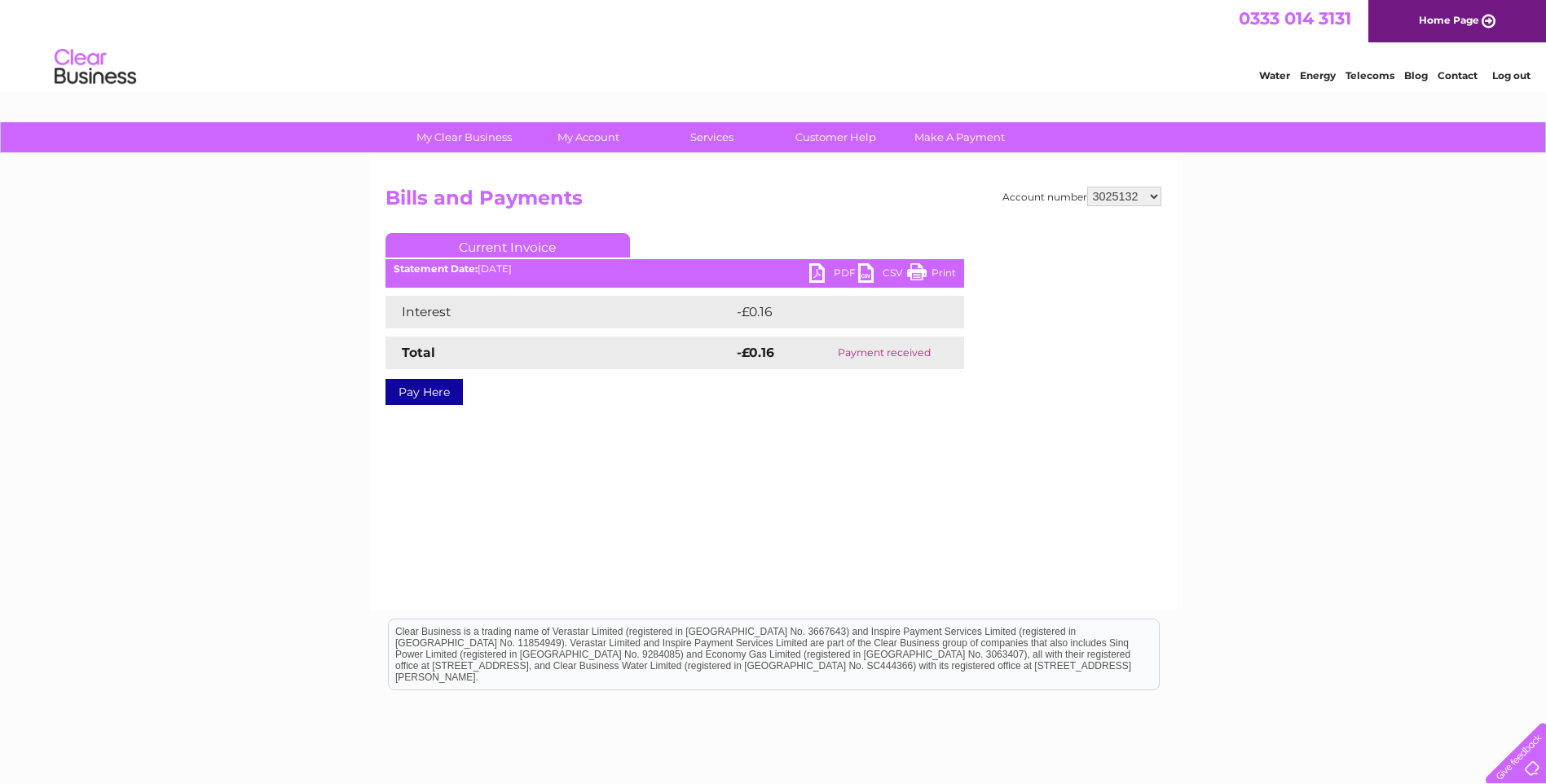
click at [1087, 186] on select "918255 918931 935260 954825 976031 976375 983619 987526 991567 1080197 1090330 …" at bounding box center [1123, 196] width 74 height 20
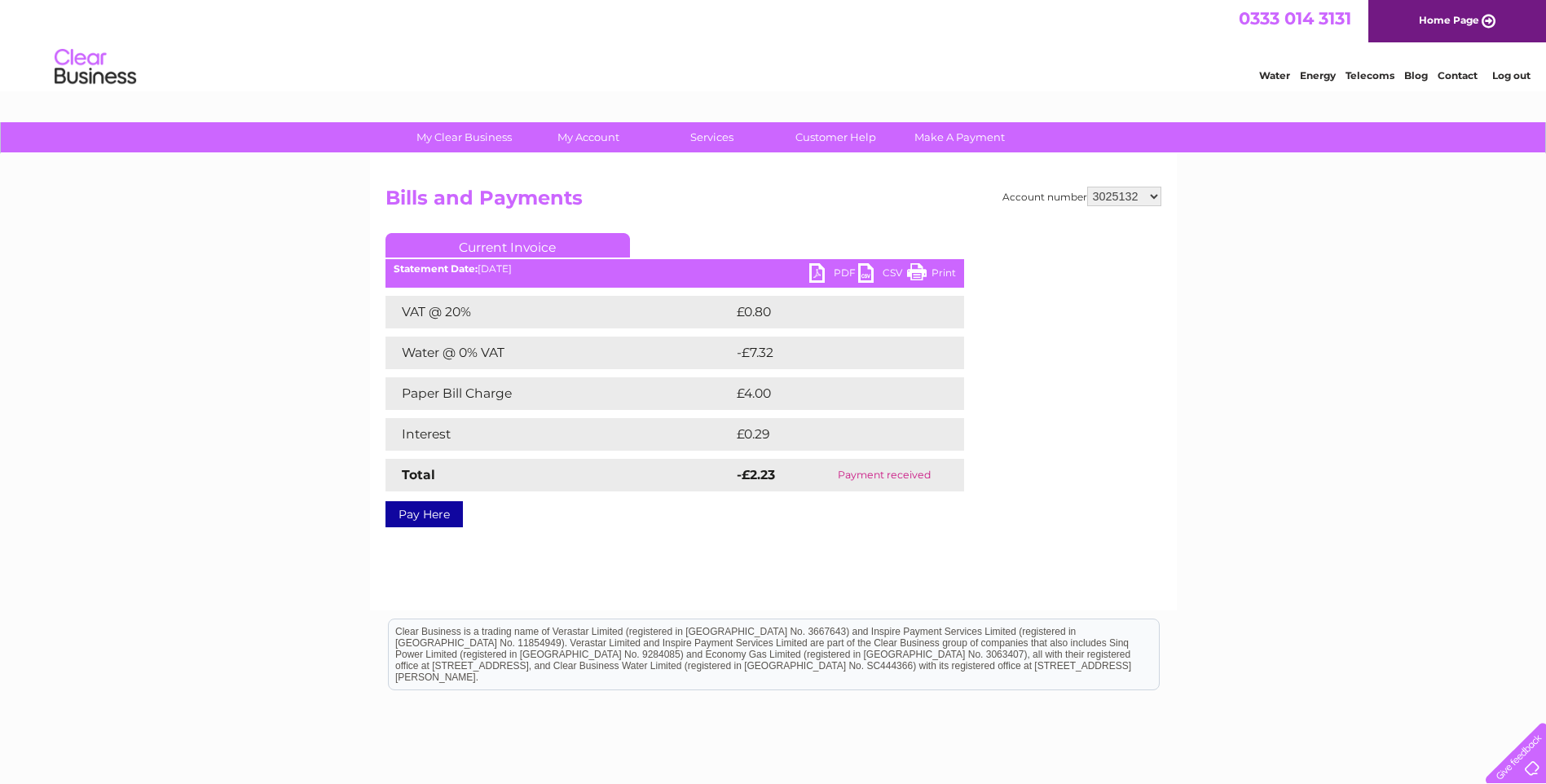
click at [1151, 197] on select "918255 918931 935260 954825 976031 976375 983619 987526 991567 1080197 1090330 …" at bounding box center [1123, 196] width 74 height 20
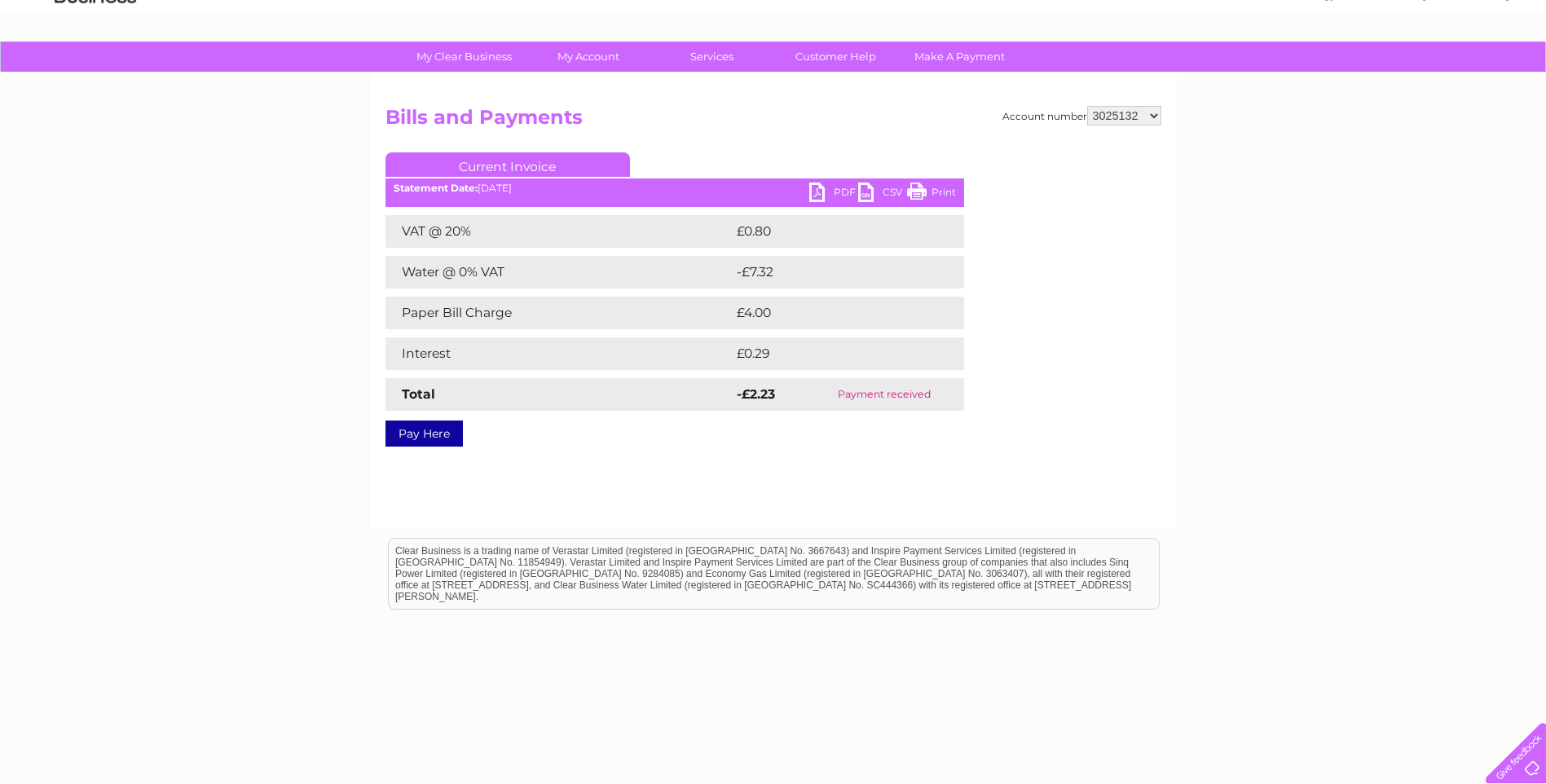
scroll to position [82, 0]
click at [1152, 116] on select "918255 918931 935260 954825 976031 976375 983619 987526 991567 1080197 1090330 …" at bounding box center [1123, 115] width 74 height 20
select select "30264707"
click at [1087, 105] on select "918255 918931 935260 954825 976031 976375 983619 987526 991567 1080197 1090330 …" at bounding box center [1123, 115] width 74 height 20
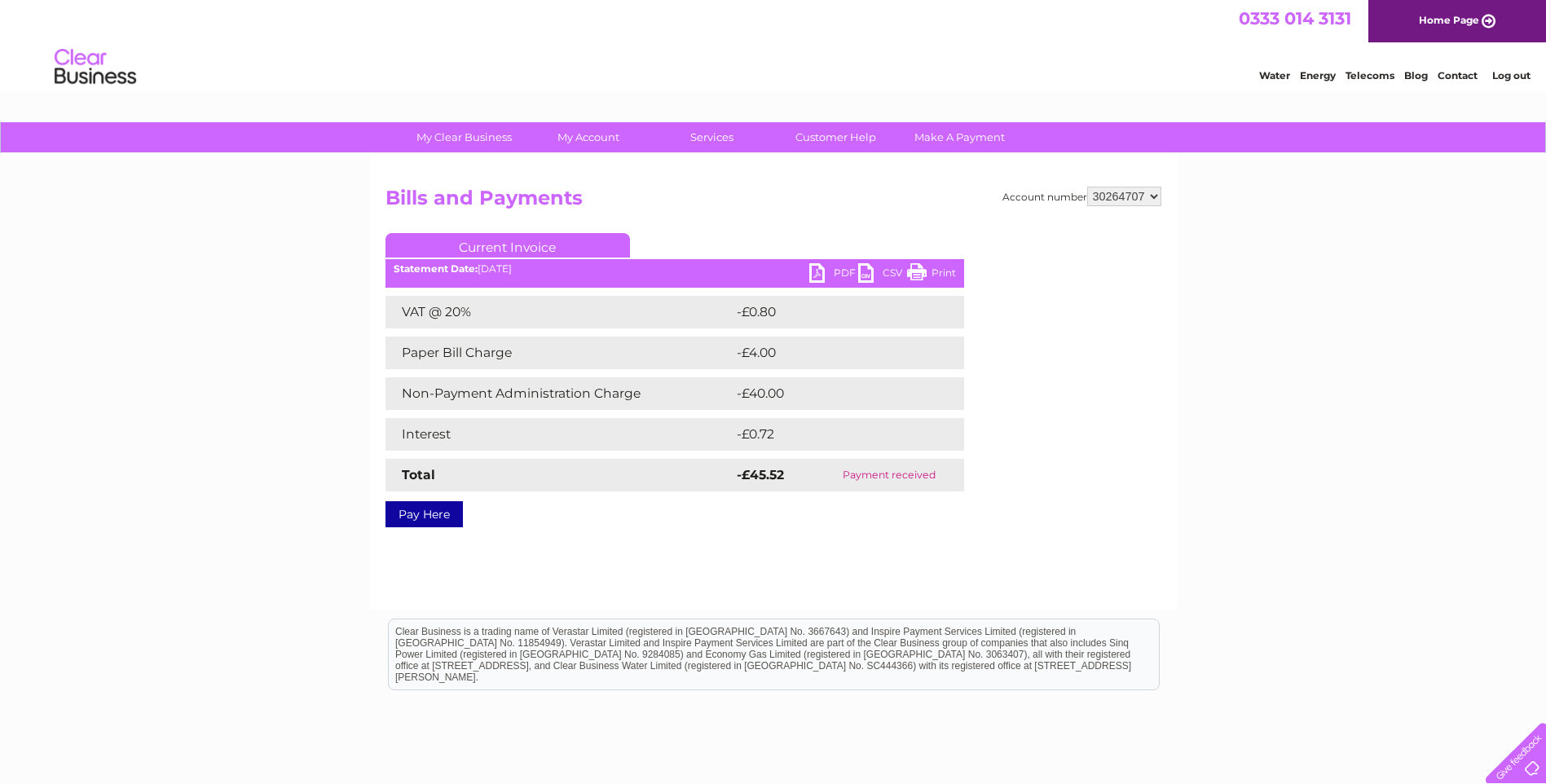
click at [1107, 197] on select "918255 918931 935260 954825 976031 976375 983619 987526 991567 1080197 1090330 …" at bounding box center [1123, 196] width 74 height 20
select select "30284404"
click at [1087, 186] on select "918255 918931 935260 954825 976031 976375 983619 987526 991567 1080197 1090330 …" at bounding box center [1123, 196] width 74 height 20
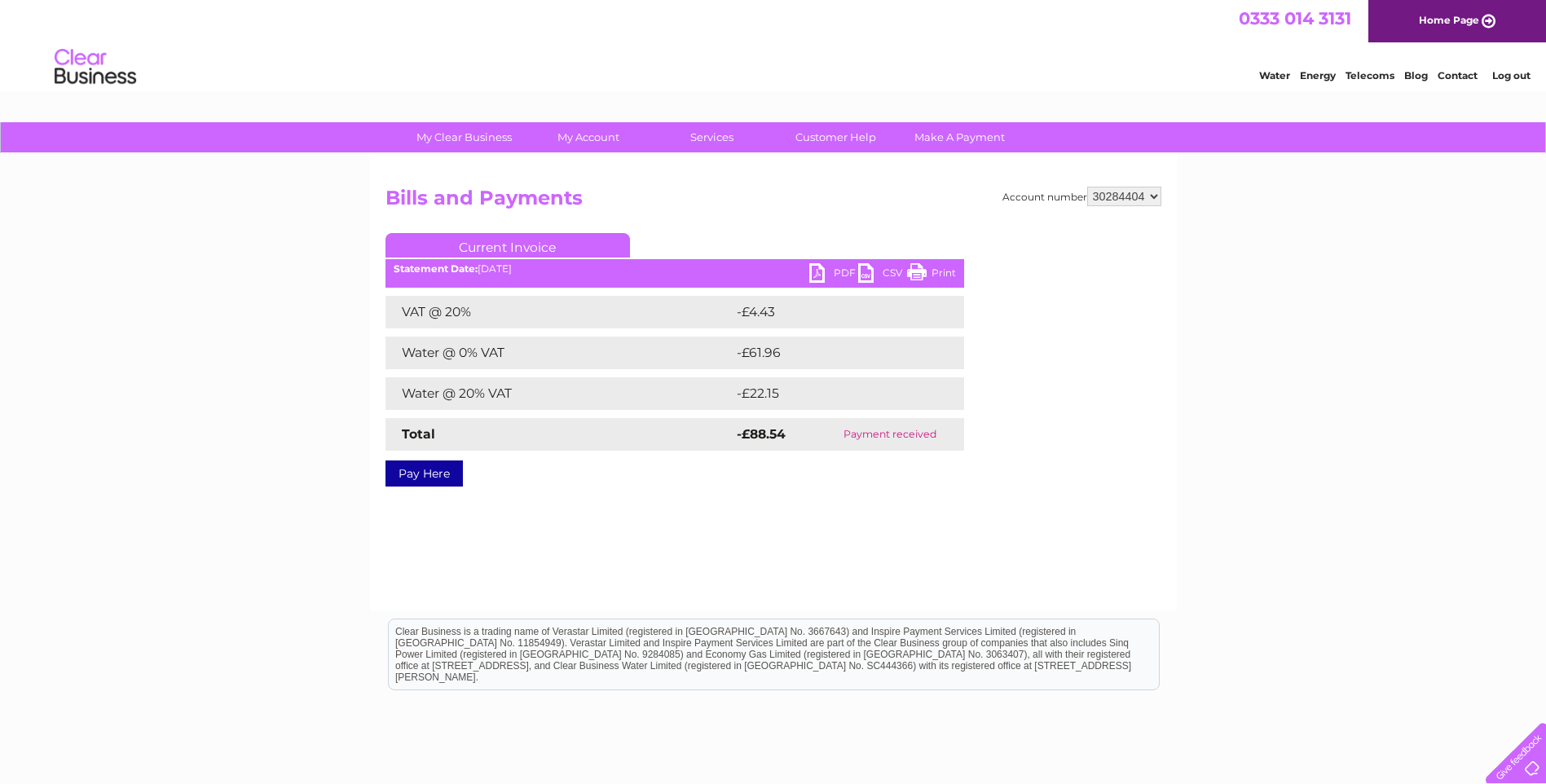
click at [1154, 197] on select "918255 918931 935260 954825 976031 976375 983619 987526 991567 1080197 1090330 …" at bounding box center [1123, 196] width 74 height 20
select select "30288150"
click at [1087, 186] on select "918255 918931 935260 954825 976031 976375 983619 987526 991567 1080197 1090330 …" at bounding box center [1123, 196] width 74 height 20
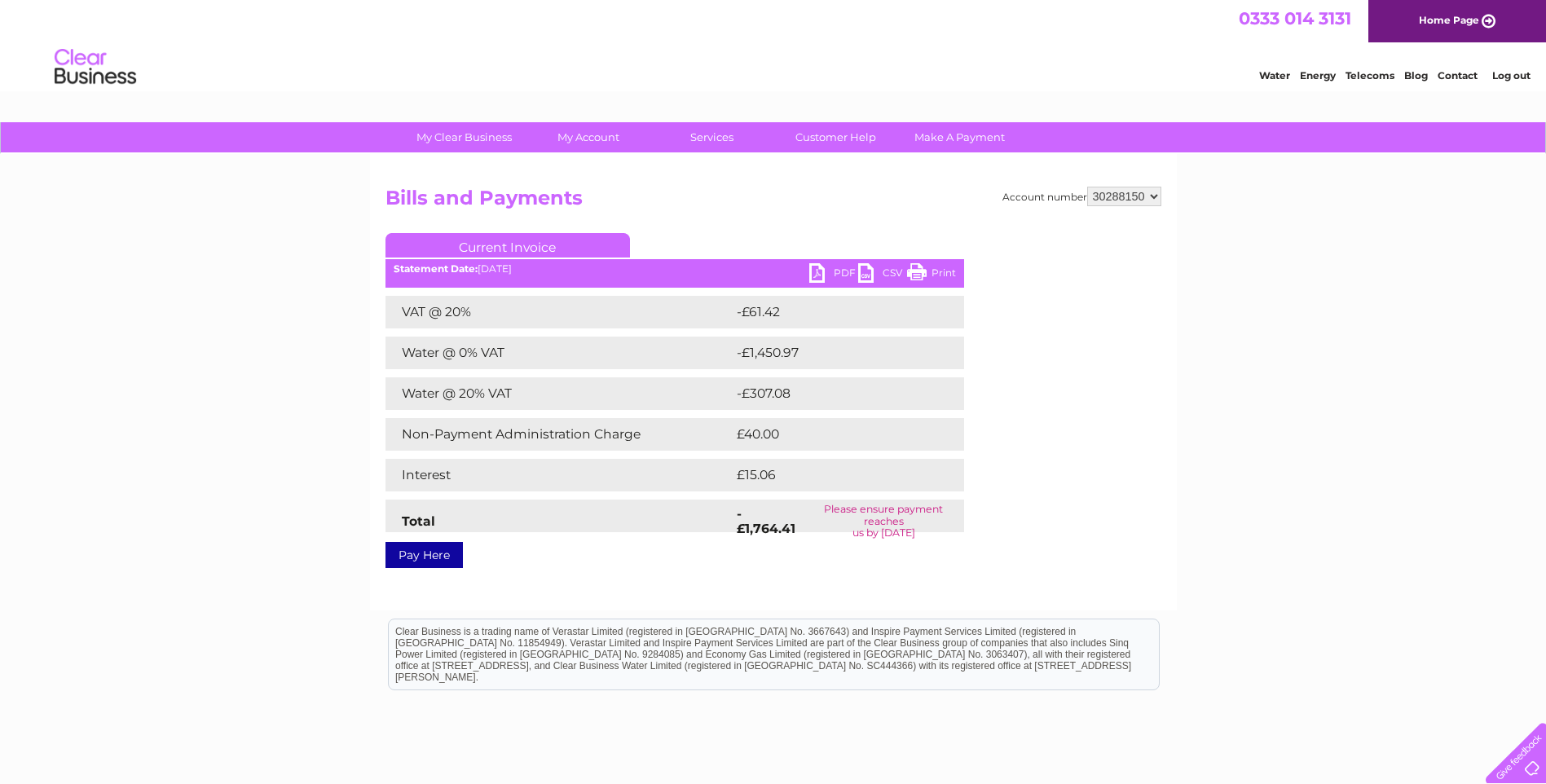
click at [834, 276] on link "PDF" at bounding box center [833, 275] width 49 height 24
click at [1115, 199] on select "918255 918931 935260 954825 976031 976375 983619 987526 991567 1080197 1090330 …" at bounding box center [1123, 196] width 74 height 20
select select "30292522"
click at [1087, 186] on select "918255 918931 935260 954825 976031 976375 983619 987526 991567 1080197 1090330 …" at bounding box center [1123, 196] width 74 height 20
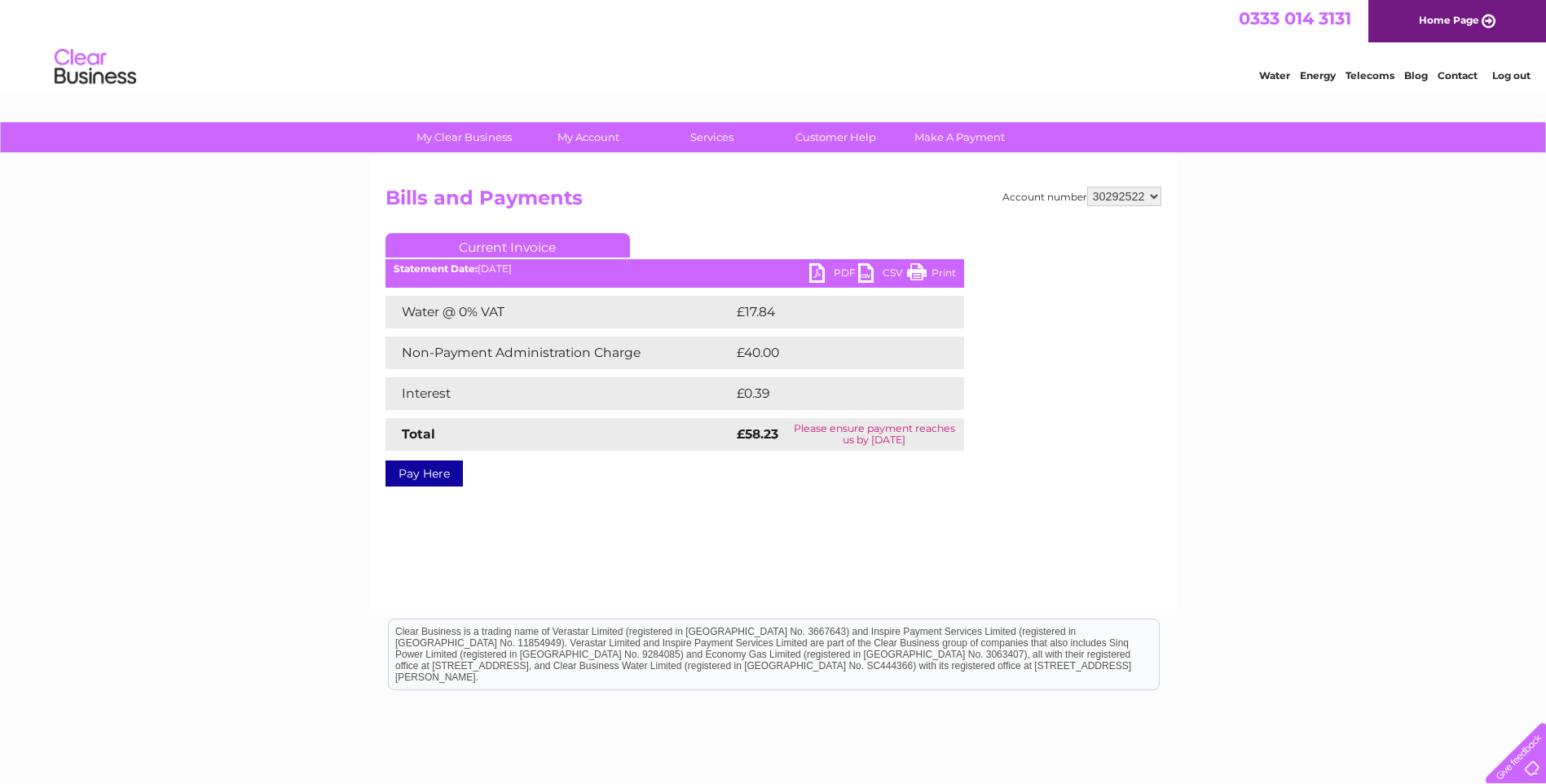
click at [837, 278] on link "PDF" at bounding box center [833, 275] width 49 height 24
click at [1151, 196] on select "918255 918931 935260 954825 976031 976375 983619 987526 991567 1080197 1090330 …" at bounding box center [1123, 196] width 74 height 20
select select "30298673"
click select "918255 918931 935260 954825 976031 976375 983619 987526 991567 1080197 1090330 …"
click at [1154, 196] on select "918255 918931 935260 954825 976031 976375 983619 987526 991567 1080197 1090330 …" at bounding box center [1123, 196] width 74 height 20
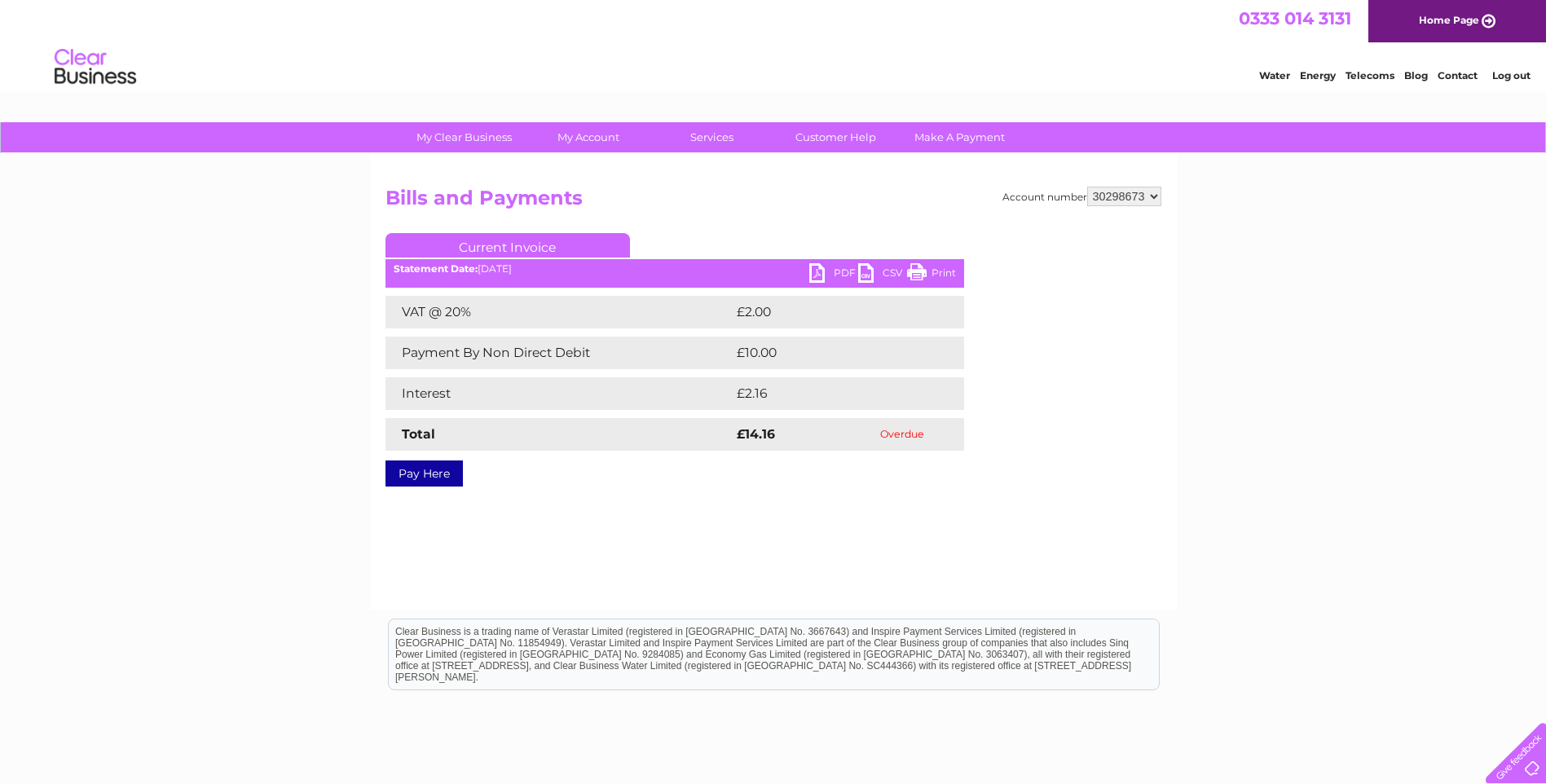
select select "30301324"
click at [1087, 186] on select "918255 918931 935260 954825 976031 976375 983619 987526 991567 1080197 1090330 …" at bounding box center [1123, 196] width 74 height 20
